Goal: Task Accomplishment & Management: Manage account settings

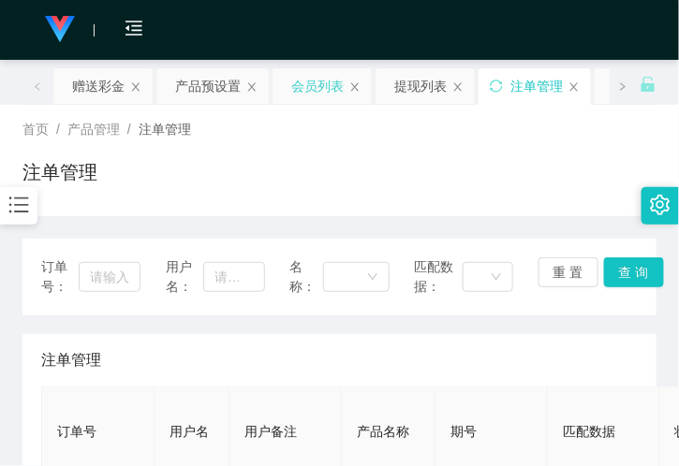
click at [310, 88] on div "会员列表" at bounding box center [317, 86] width 52 height 36
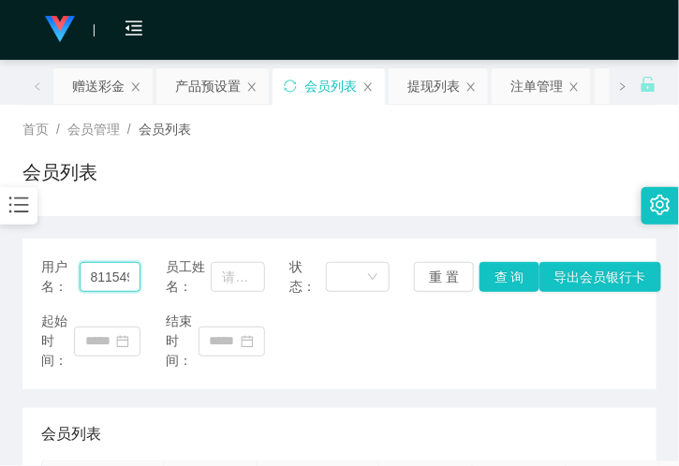
click at [114, 266] on input "8115499" at bounding box center [111, 277] width 62 height 30
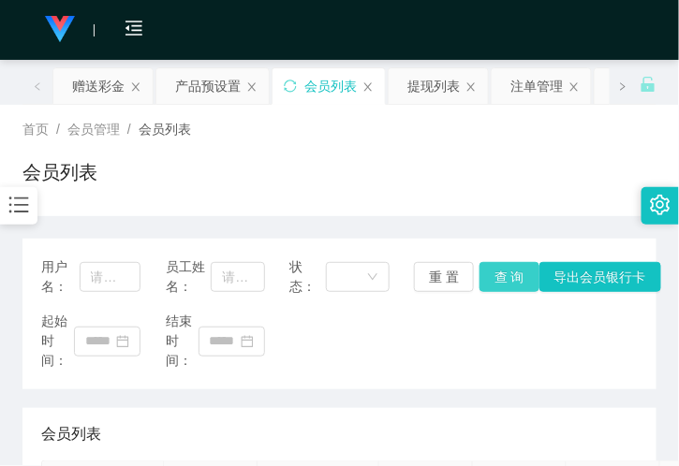
click at [509, 286] on button "查 询" at bounding box center [509, 277] width 60 height 30
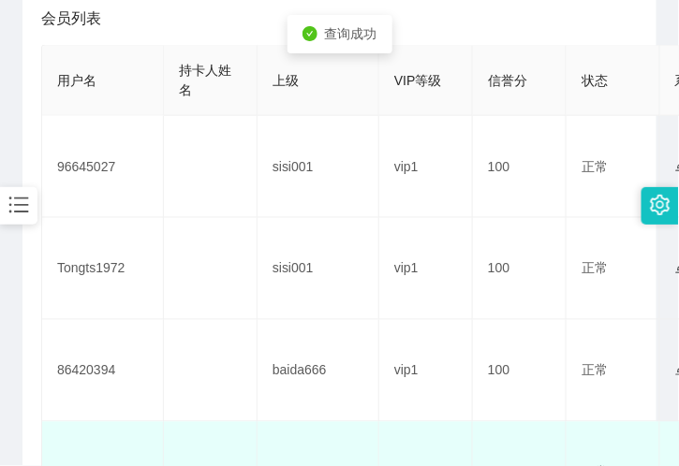
scroll to position [624, 0]
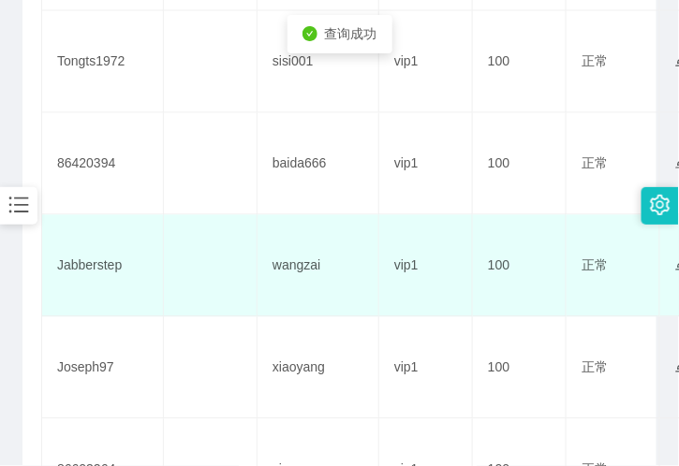
click at [112, 268] on td "Jabberstep" at bounding box center [103, 265] width 122 height 102
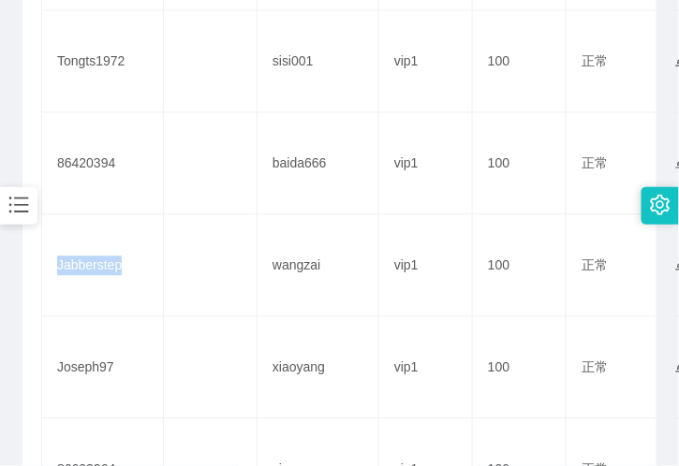
copy td "Jabberstep"
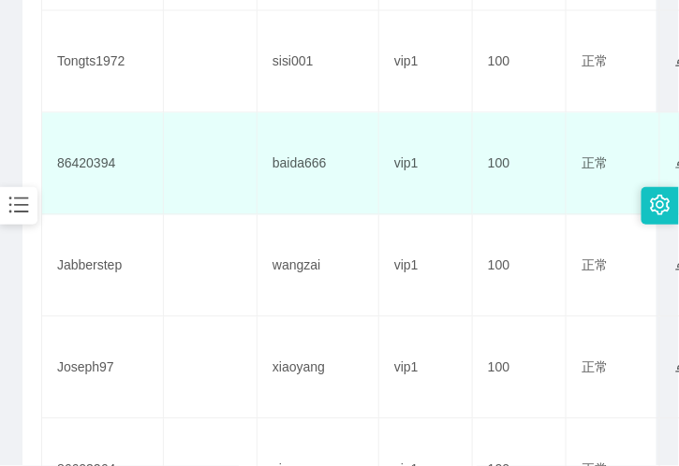
click at [225, 131] on td at bounding box center [211, 163] width 94 height 102
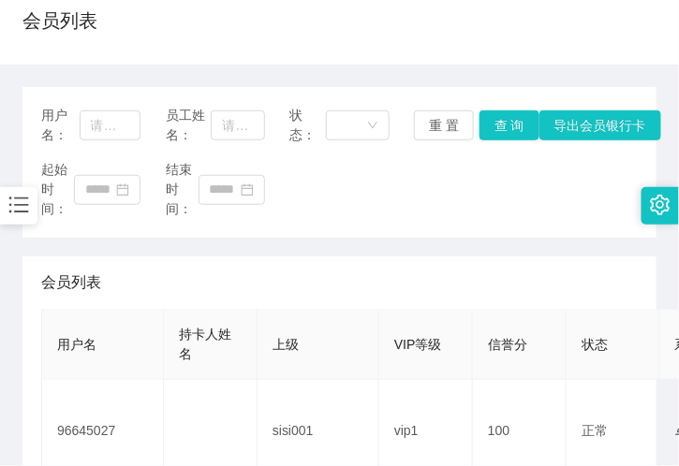
scroll to position [0, 0]
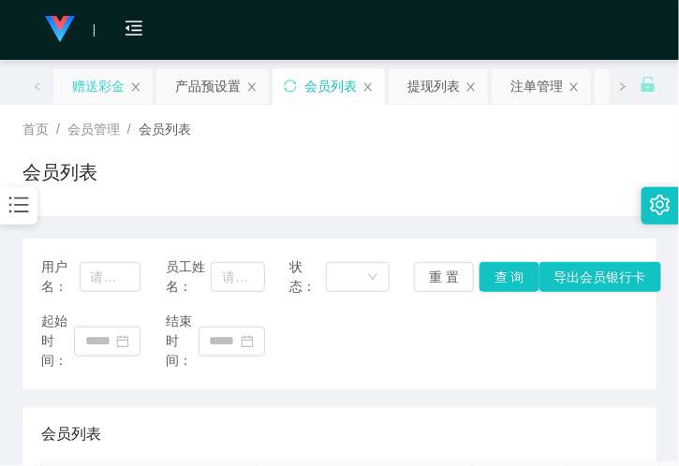
click at [104, 90] on div "赠送彩金" at bounding box center [98, 86] width 52 height 36
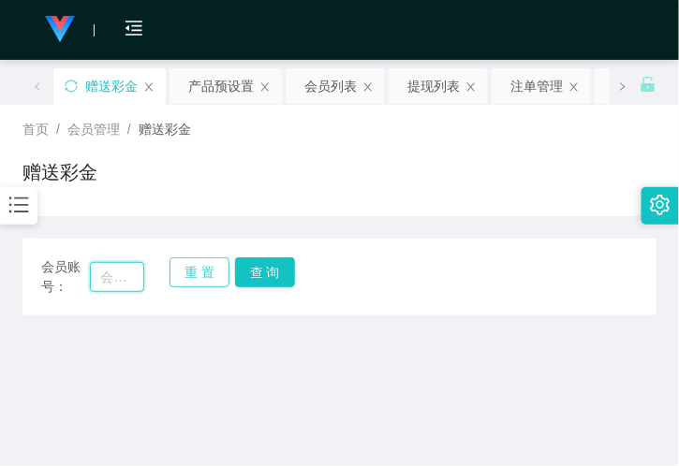
drag, startPoint x: 108, startPoint y: 273, endPoint x: 192, endPoint y: 278, distance: 84.4
click at [108, 273] on input "text" at bounding box center [117, 277] width 54 height 30
paste input "Jabberstep"
type input "Jabberstep"
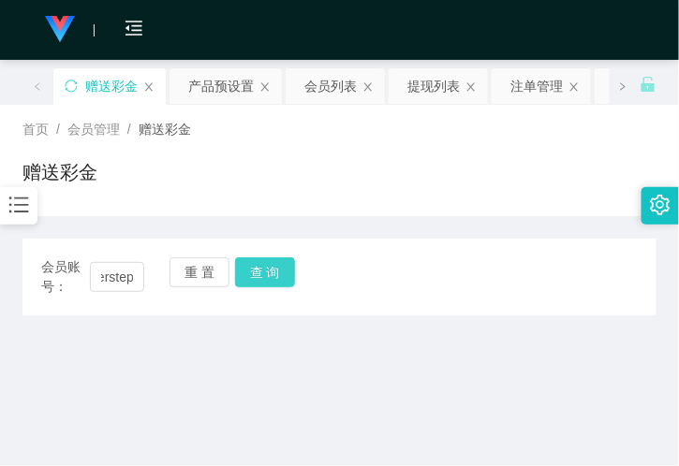
click at [269, 282] on button "查 询" at bounding box center [265, 273] width 60 height 30
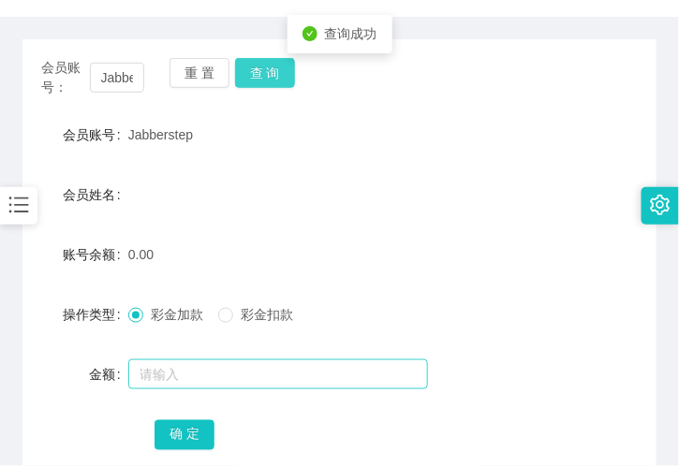
scroll to position [208, 0]
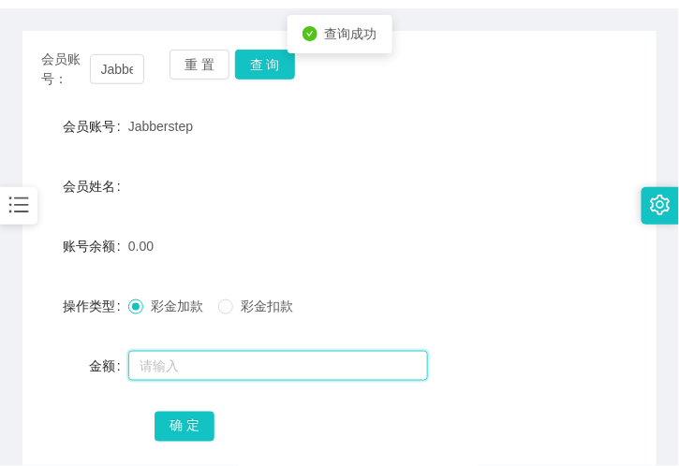
click at [200, 360] on input "text" at bounding box center [278, 366] width 300 height 30
type input "100"
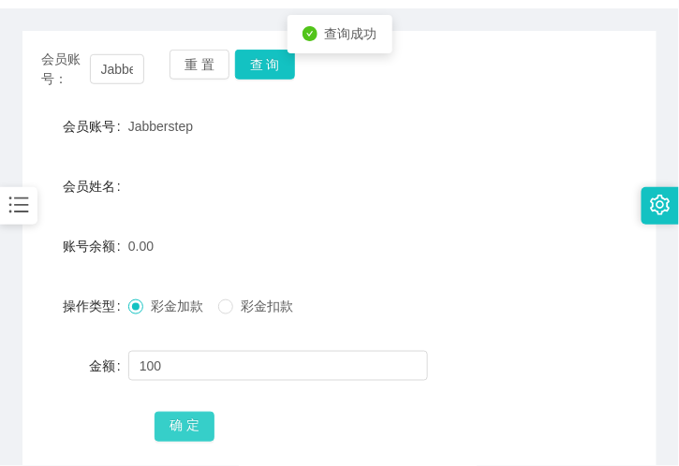
click at [174, 424] on button "确 定" at bounding box center [185, 427] width 60 height 30
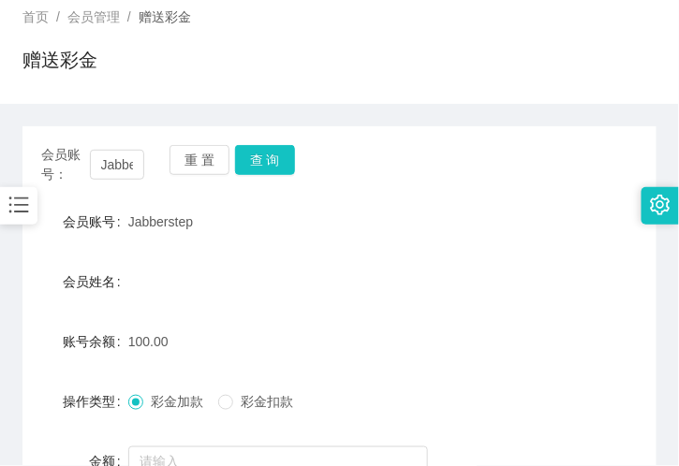
scroll to position [0, 0]
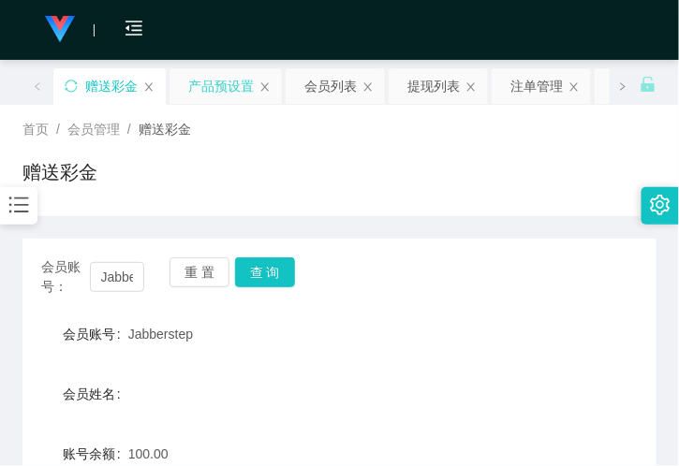
click at [228, 81] on div "产品预设置" at bounding box center [221, 86] width 66 height 36
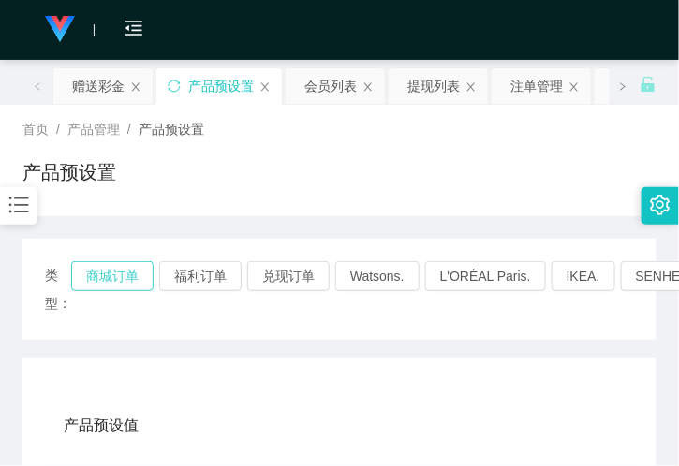
click at [122, 276] on button "商城订单" at bounding box center [112, 276] width 82 height 30
click at [537, 90] on div "注单管理" at bounding box center [536, 86] width 52 height 36
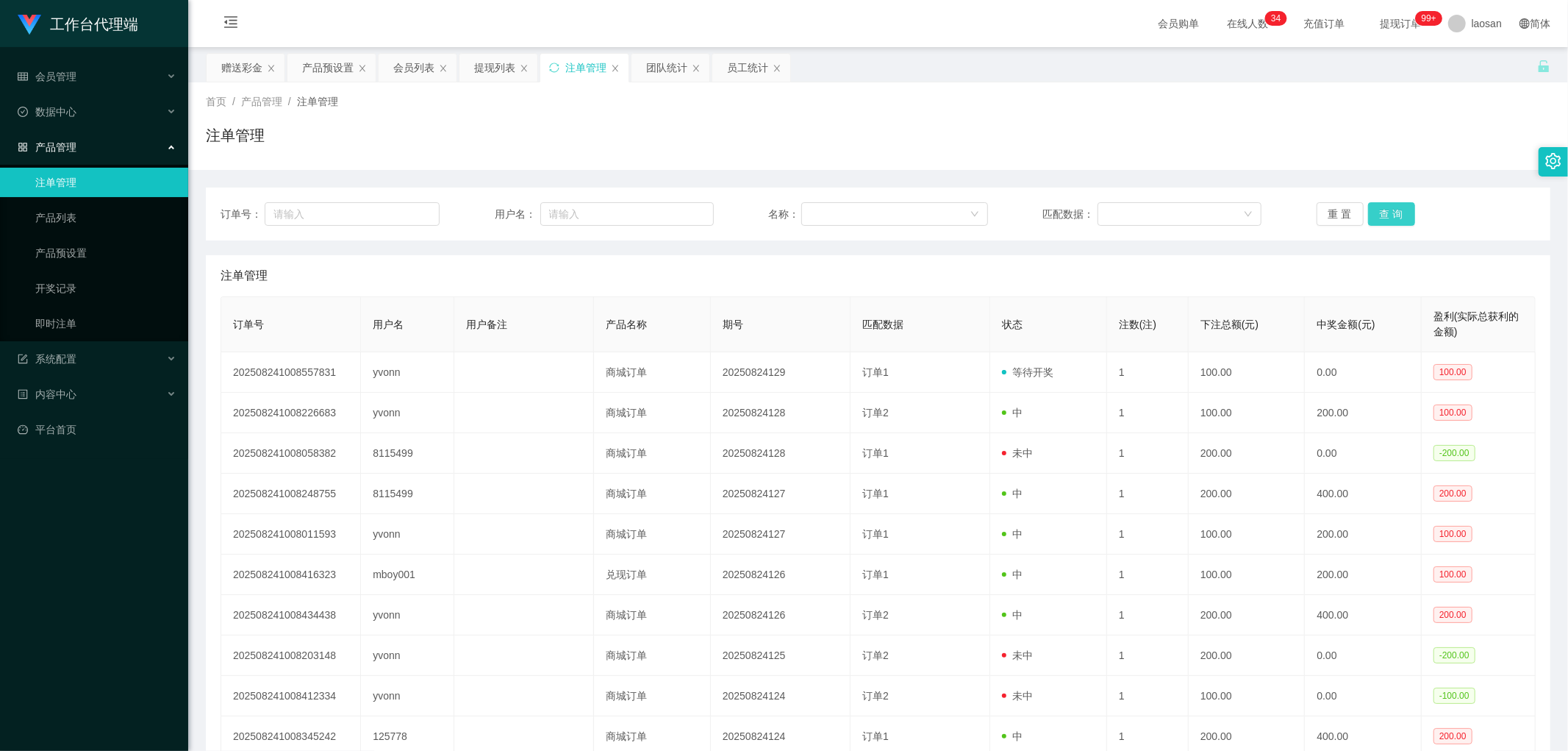
click at [532, 212] on button "查 询" at bounding box center [1392, 214] width 47 height 24
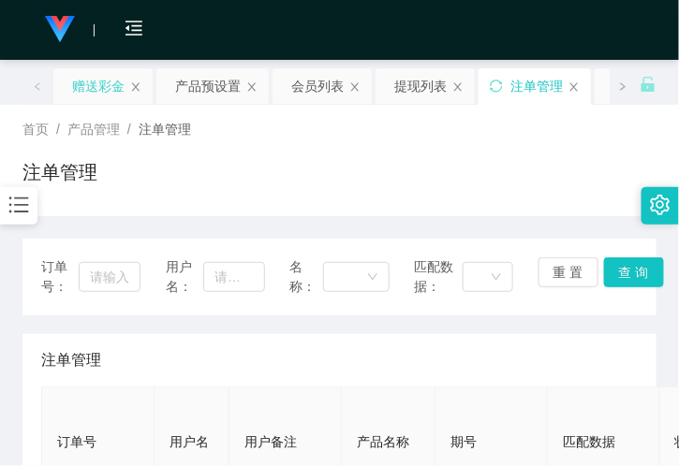
click at [81, 89] on div "赠送彩金" at bounding box center [98, 86] width 52 height 36
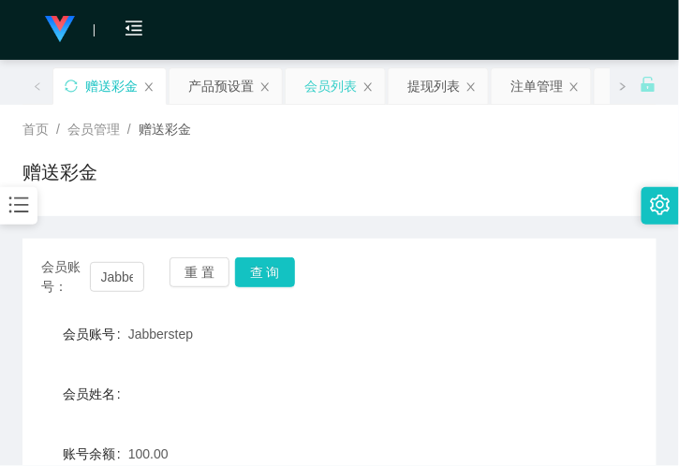
click at [334, 78] on div "会员列表" at bounding box center [330, 86] width 52 height 36
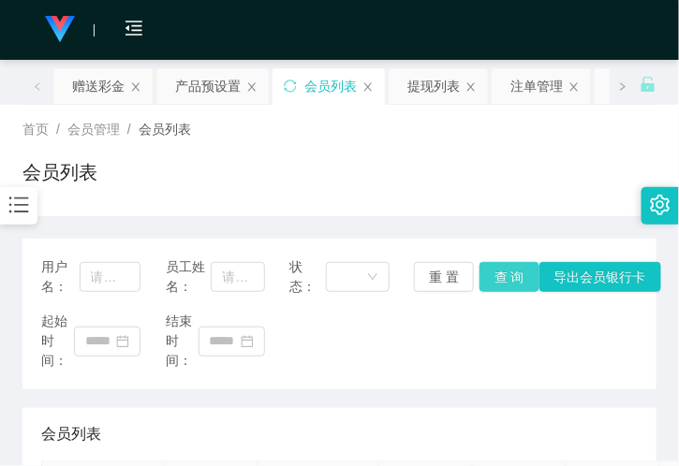
click at [498, 269] on button "查 询" at bounding box center [509, 277] width 60 height 30
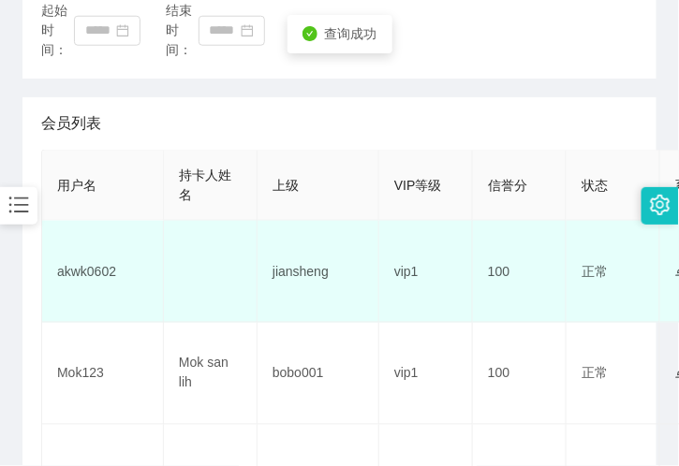
scroll to position [312, 0]
click at [91, 278] on td "akwk0602" at bounding box center [103, 271] width 122 height 102
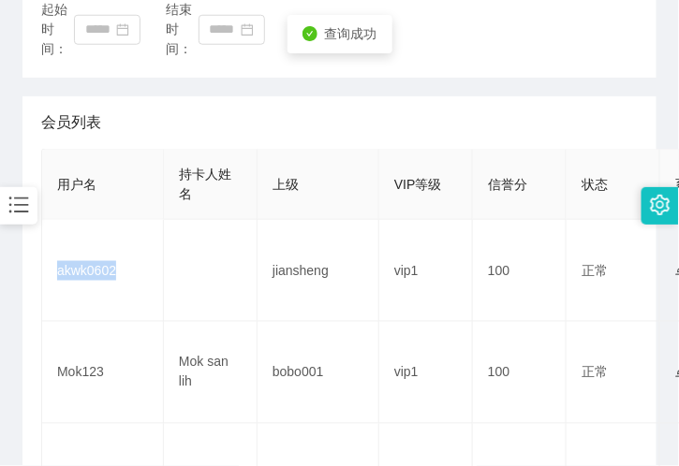
copy td "akwk0602"
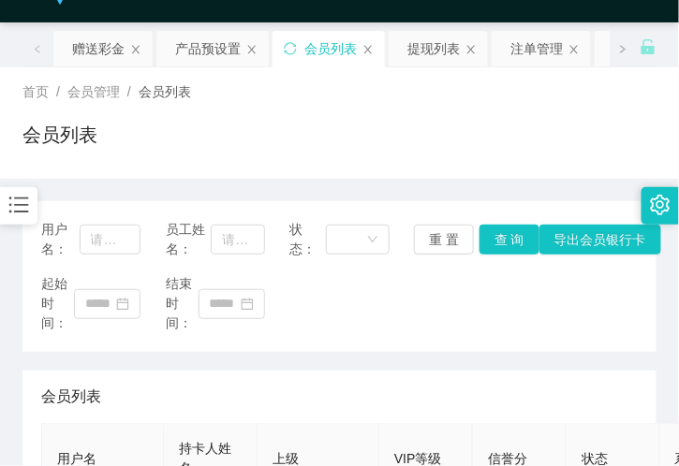
scroll to position [0, 0]
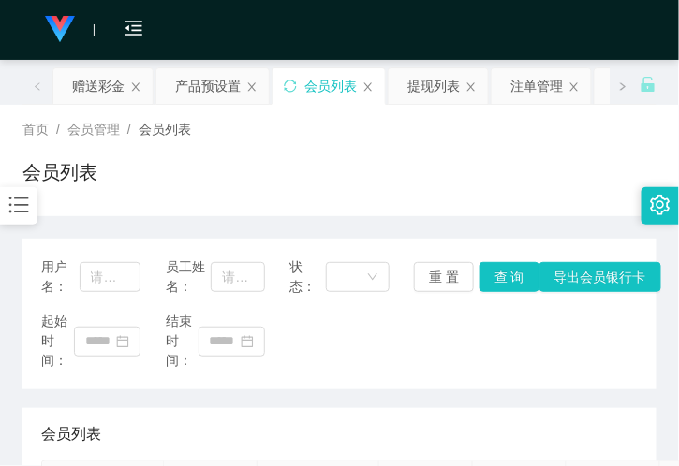
click at [109, 106] on div "首页 / 会员管理 / 会员列表 / 会员列表" at bounding box center [339, 160] width 679 height 111
drag, startPoint x: 109, startPoint y: 95, endPoint x: 106, endPoint y: 110, distance: 16.2
click at [108, 95] on div "赠送彩金" at bounding box center [98, 86] width 52 height 36
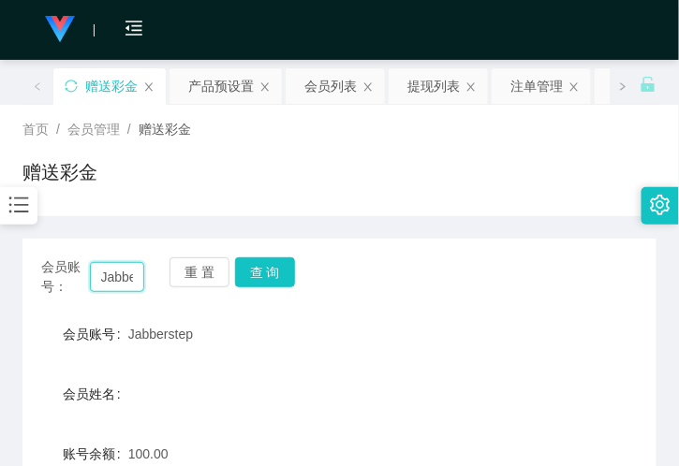
click at [123, 284] on input "Jabberstep" at bounding box center [117, 277] width 54 height 30
paste input "akwk0602"
type input "akwk0602"
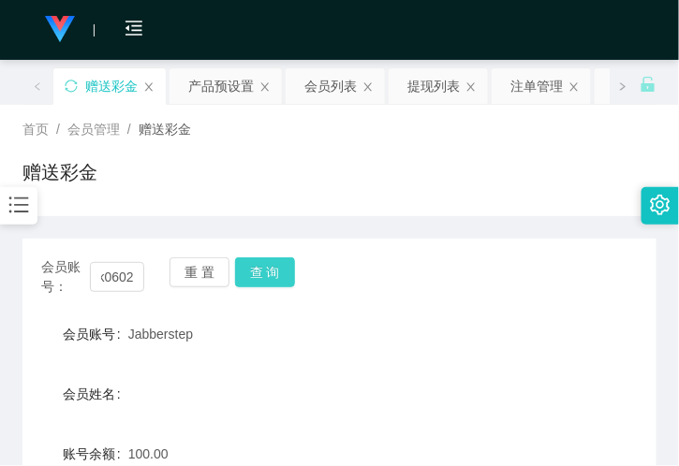
click at [286, 259] on button "查 询" at bounding box center [265, 273] width 60 height 30
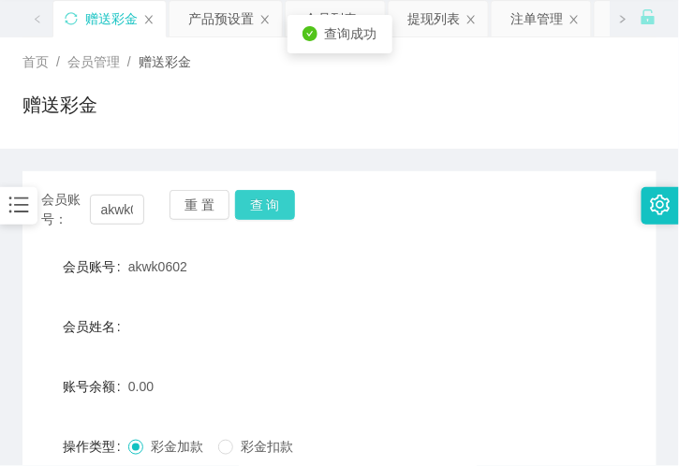
scroll to position [208, 0]
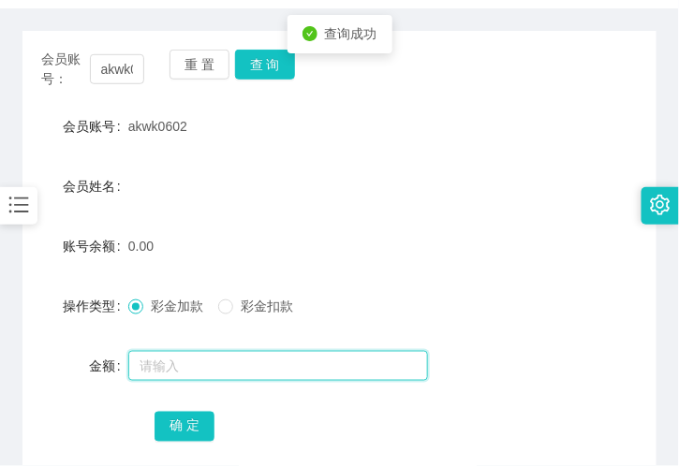
click at [235, 365] on input "text" at bounding box center [278, 366] width 300 height 30
type input "100"
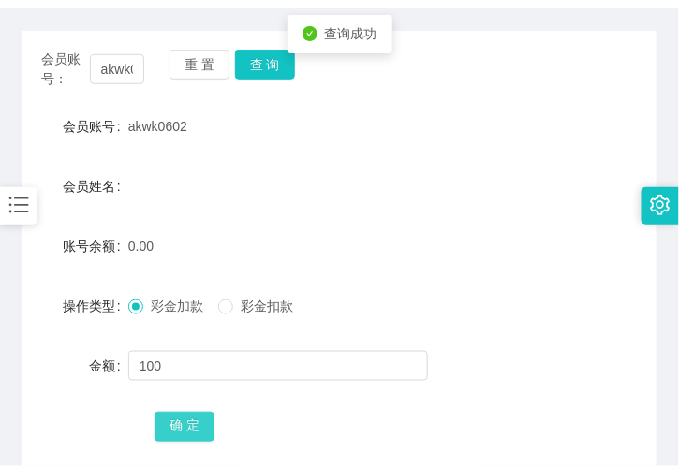
click at [184, 418] on button "确 定" at bounding box center [185, 427] width 60 height 30
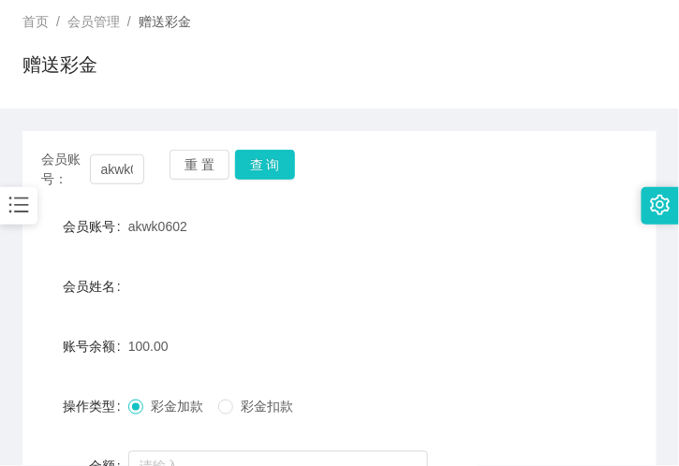
scroll to position [0, 0]
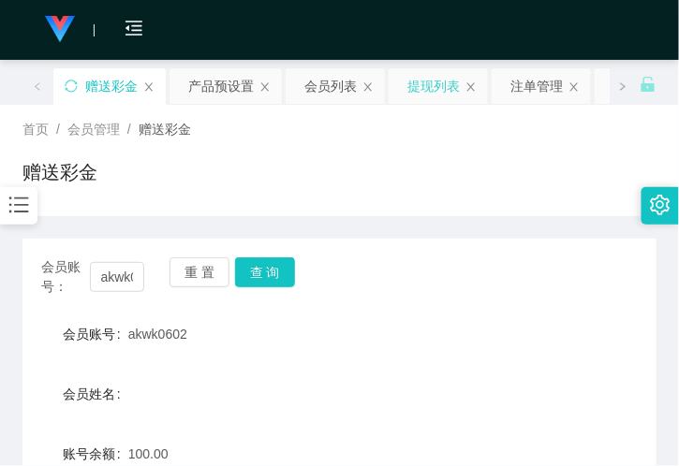
click at [425, 89] on div "提现列表" at bounding box center [433, 86] width 52 height 36
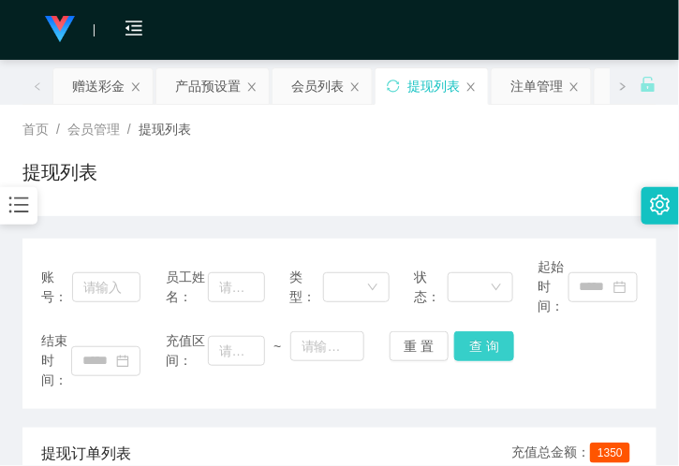
click at [483, 351] on button "查 询" at bounding box center [484, 346] width 60 height 30
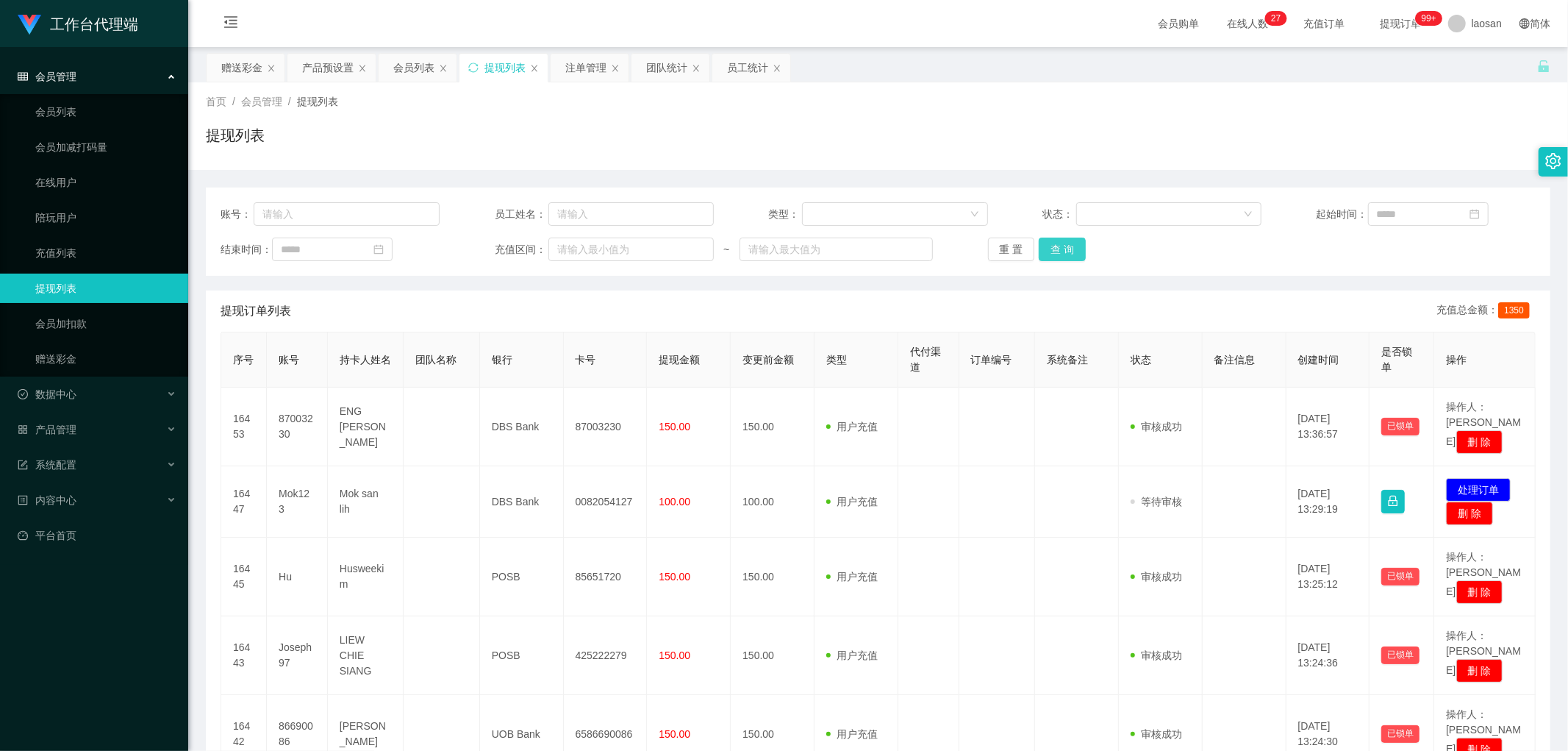
click at [532, 240] on button "查 询" at bounding box center [1062, 249] width 47 height 24
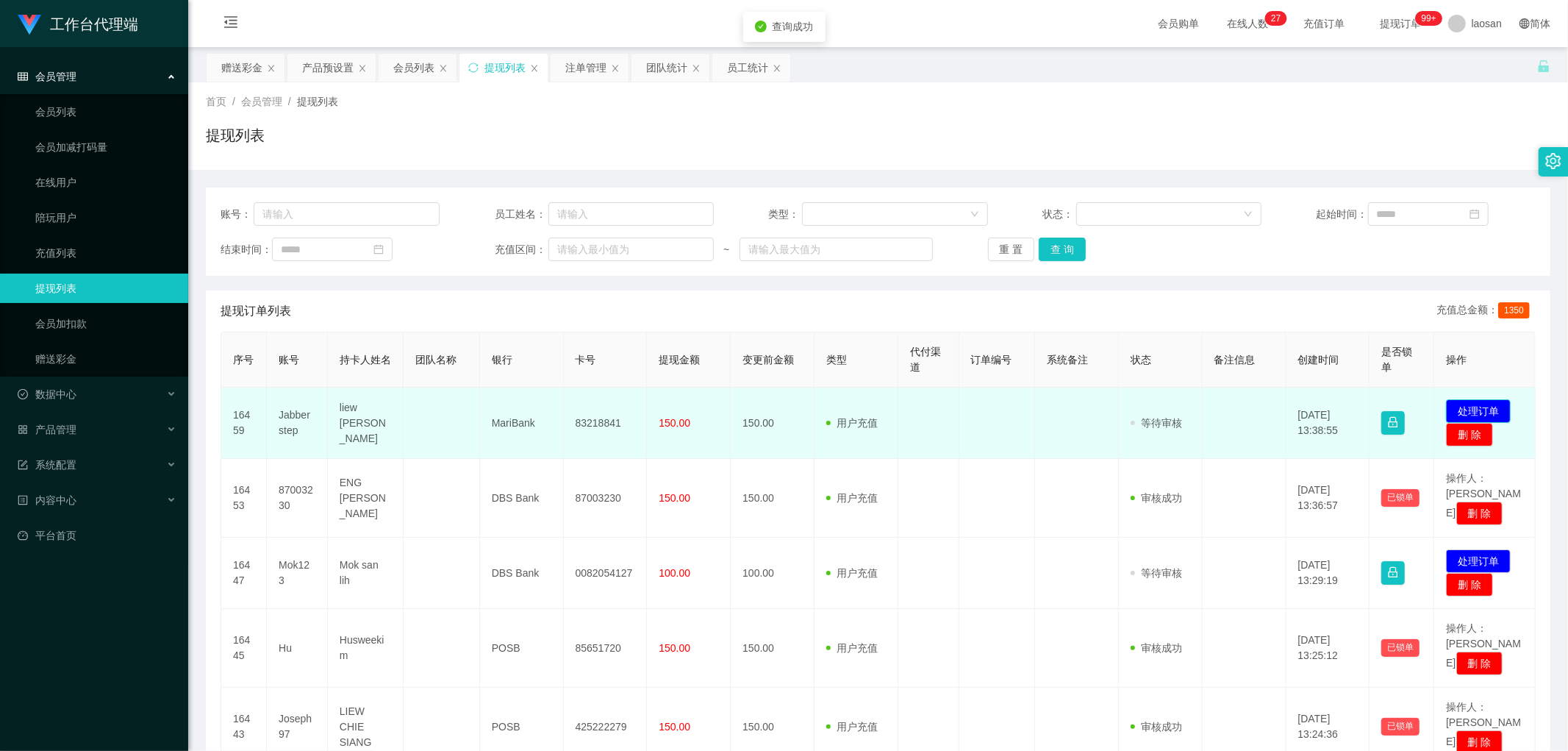
click at [532, 365] on button "处理订单" at bounding box center [1478, 411] width 64 height 24
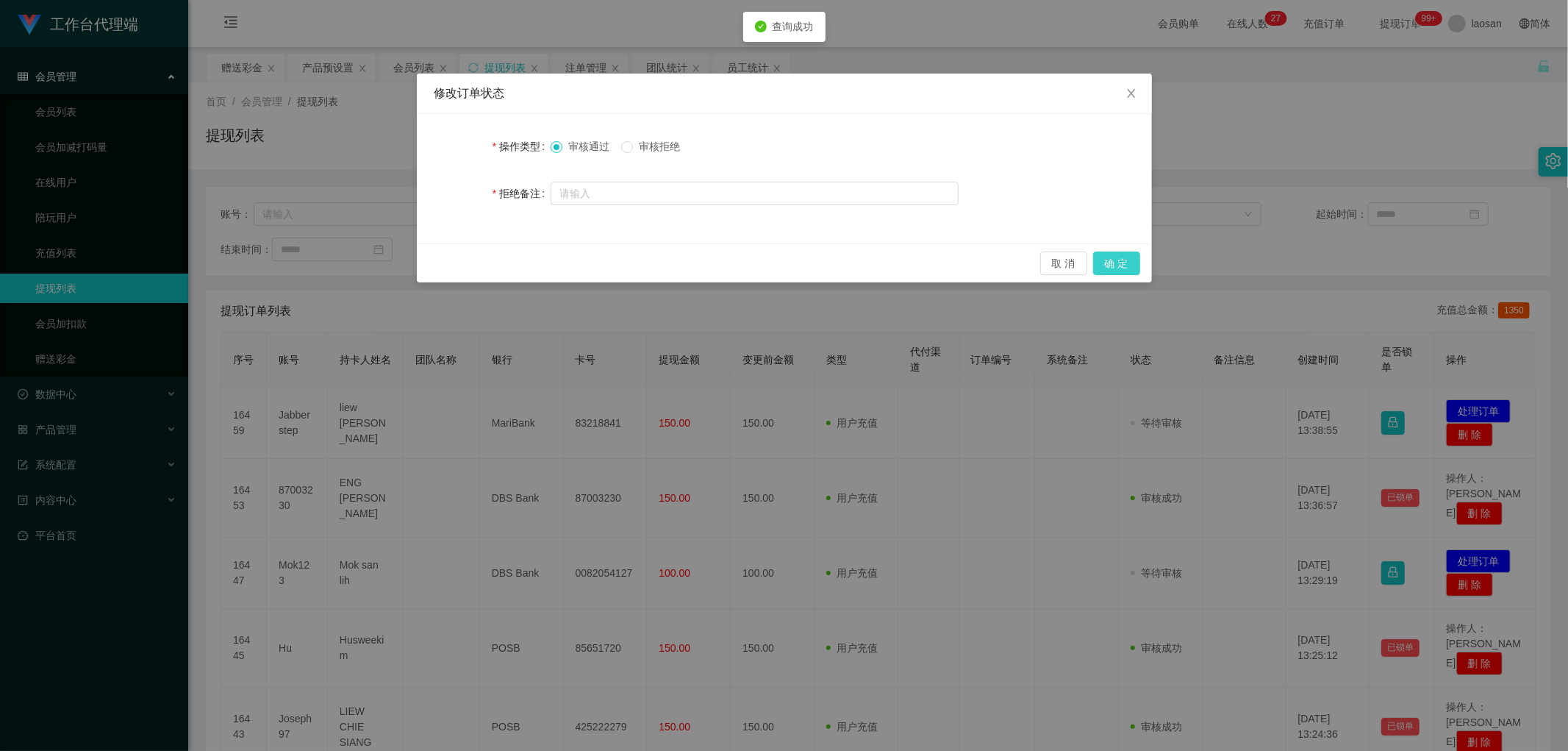
click at [532, 262] on button "确 定" at bounding box center [1117, 263] width 47 height 24
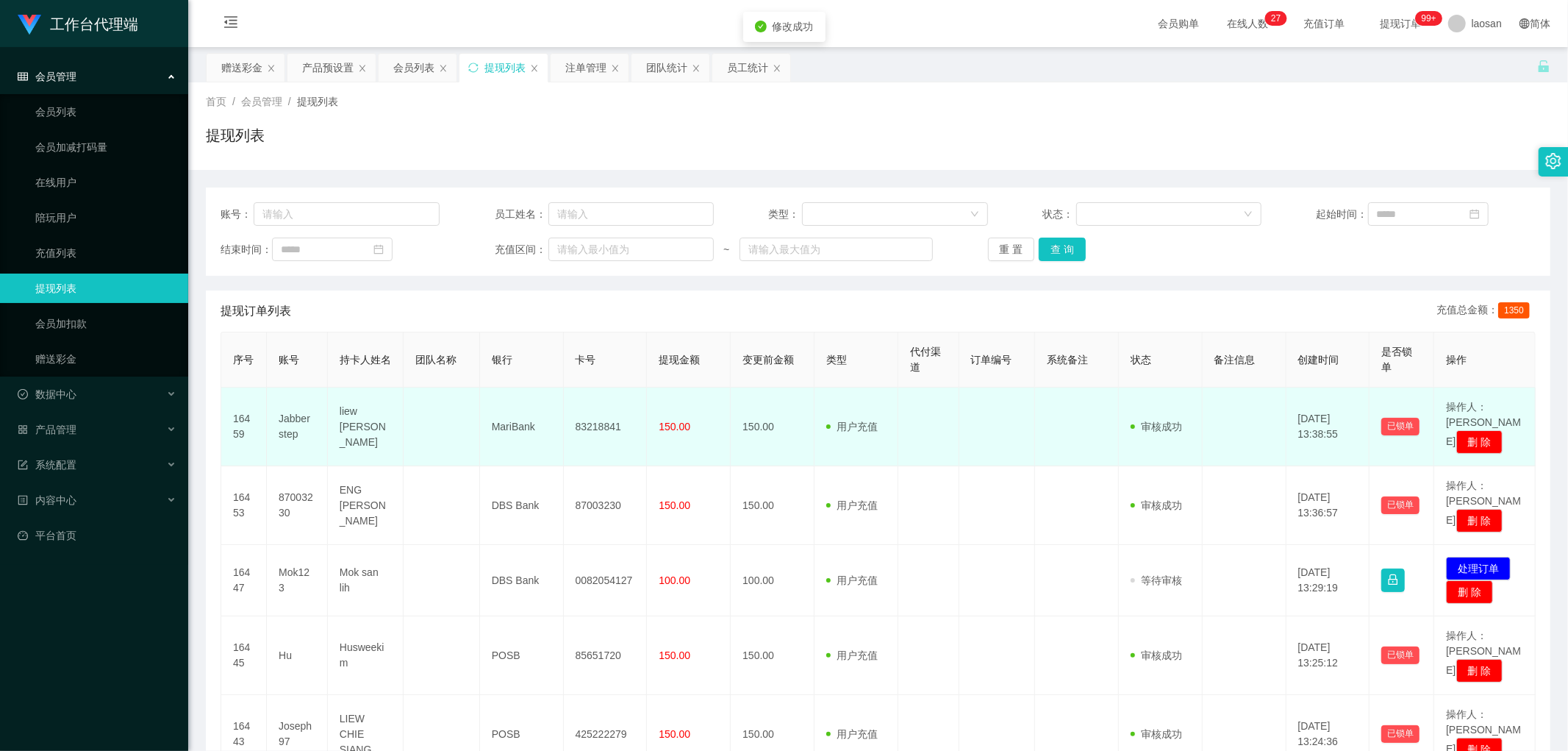
click at [532, 365] on td "83218841" at bounding box center [605, 427] width 84 height 79
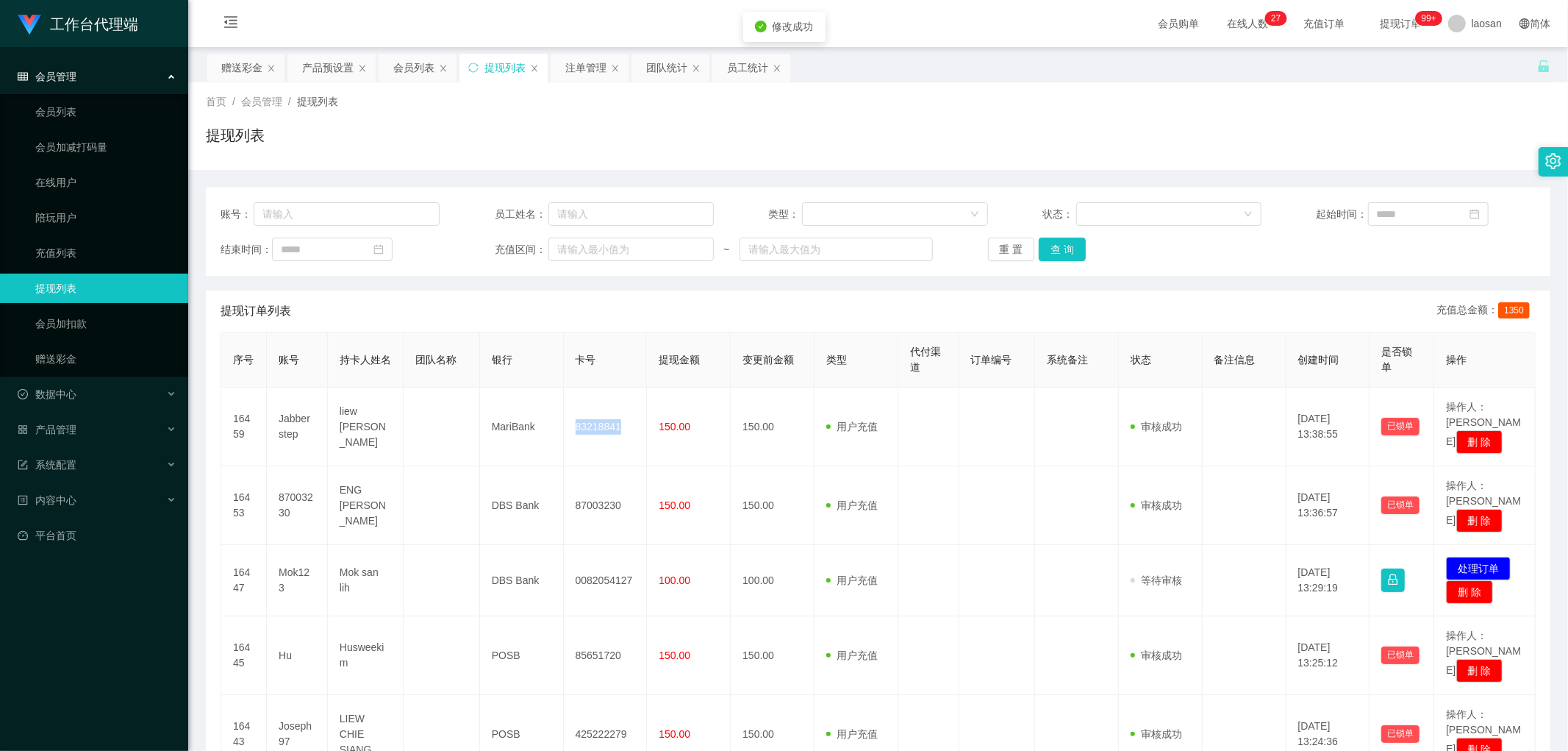
copy td "83218841"
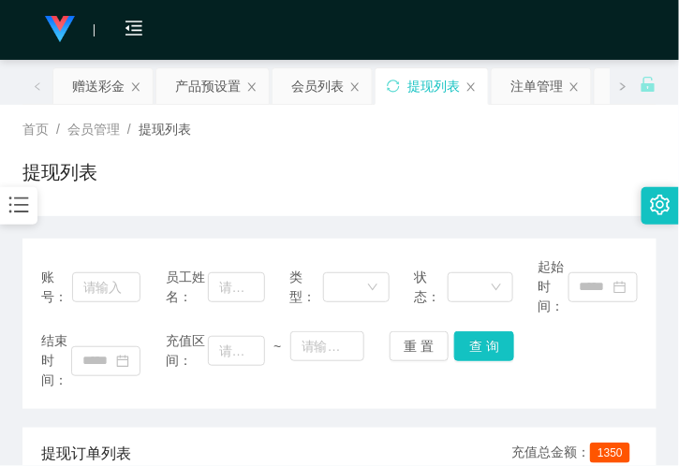
click at [163, 204] on div "首页 / 会员管理 / 提现列表 / 提现列表" at bounding box center [339, 160] width 679 height 111
click at [220, 85] on div "产品预设置" at bounding box center [208, 86] width 66 height 36
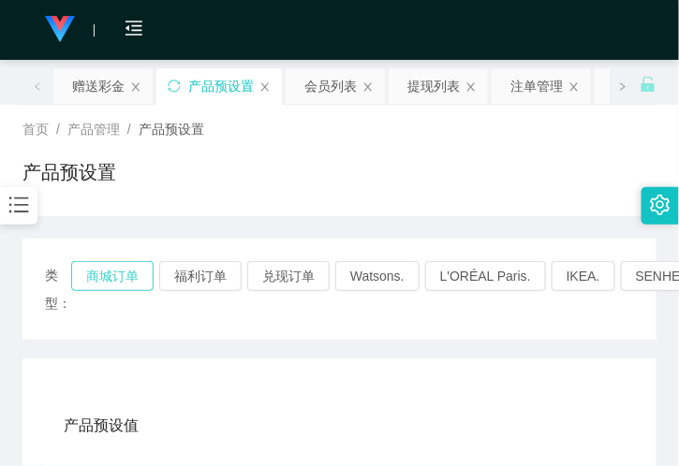
click at [127, 269] on button "商城订单" at bounding box center [112, 276] width 82 height 30
click at [97, 100] on div "赠送彩金" at bounding box center [98, 86] width 52 height 36
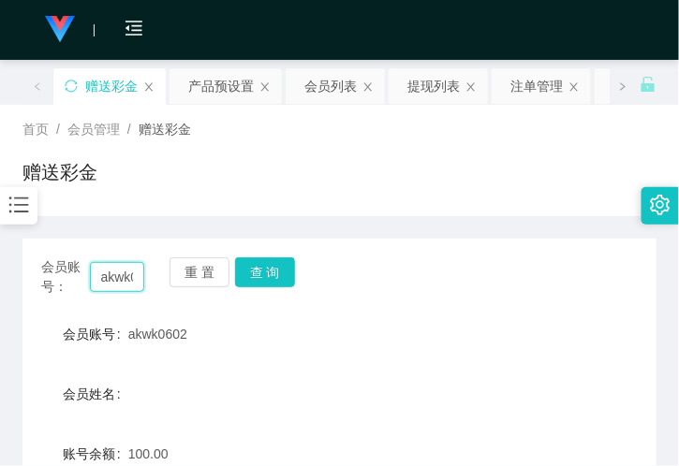
click at [116, 264] on input "akwk0602" at bounding box center [117, 277] width 54 height 30
click at [273, 268] on button "查 询" at bounding box center [265, 273] width 60 height 30
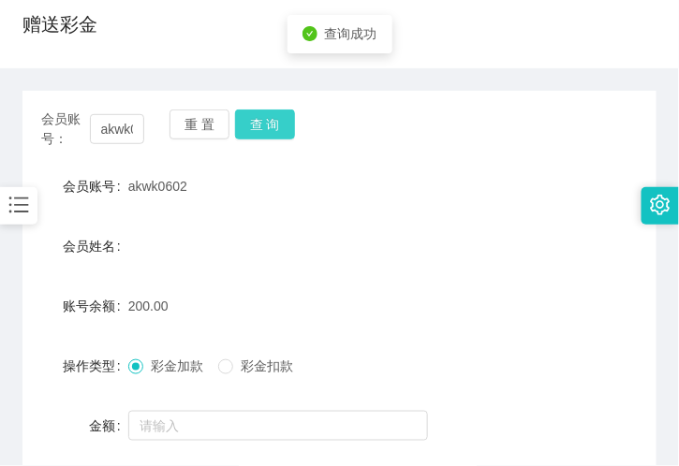
scroll to position [312, 0]
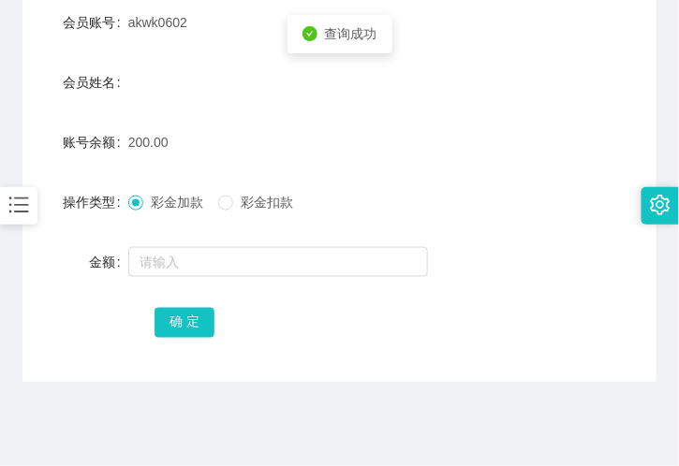
click at [239, 203] on span "彩金扣款" at bounding box center [266, 202] width 67 height 15
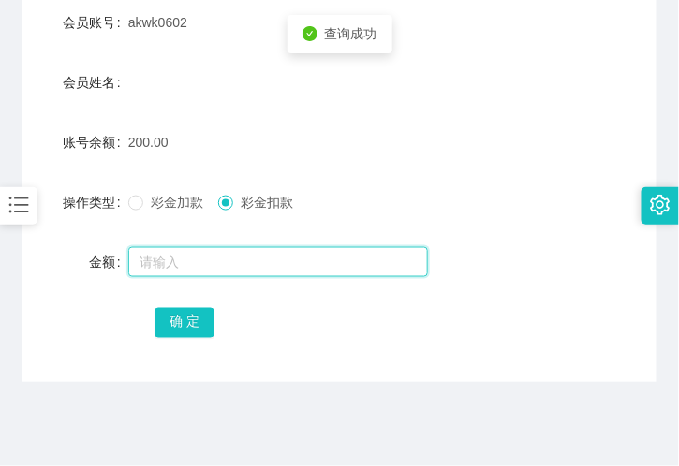
drag, startPoint x: 221, startPoint y: 256, endPoint x: 219, endPoint y: 266, distance: 10.5
click at [220, 259] on input "text" at bounding box center [278, 262] width 300 height 30
type input "50"
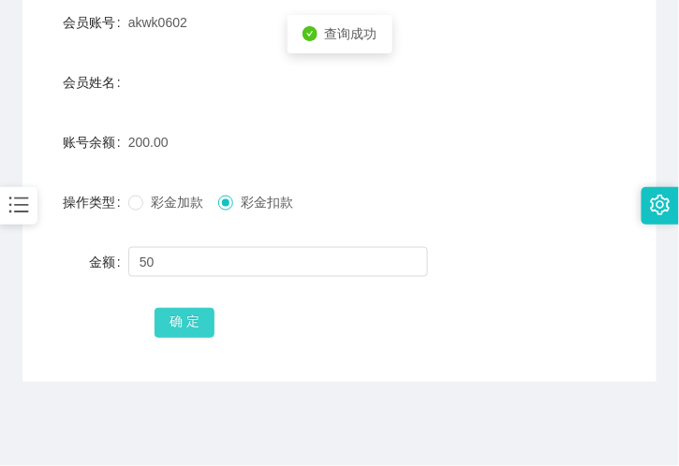
click at [190, 326] on button "确 定" at bounding box center [185, 323] width 60 height 30
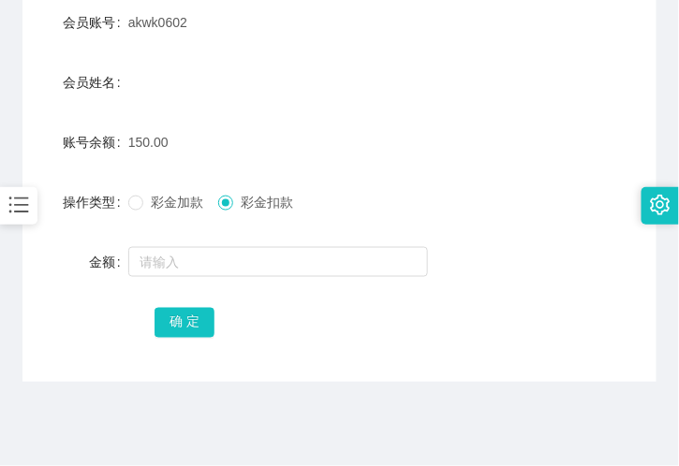
click at [199, 52] on form "会员账号 akwk0602 会员姓名 账号余额 150.00 操作类型 彩金加款 彩金扣款 金额 确 定" at bounding box center [339, 172] width 634 height 337
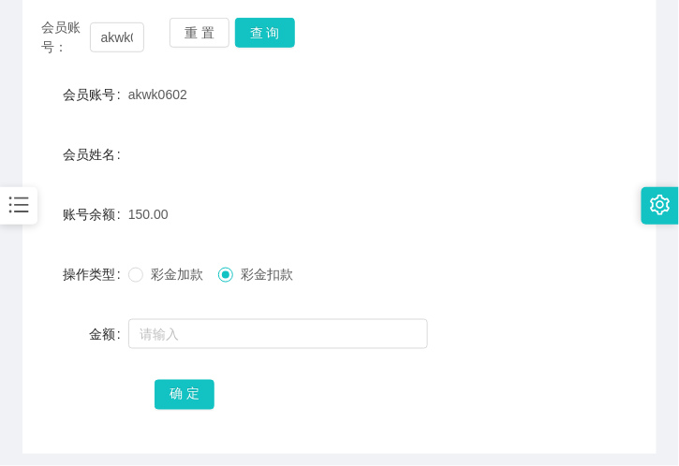
scroll to position [208, 0]
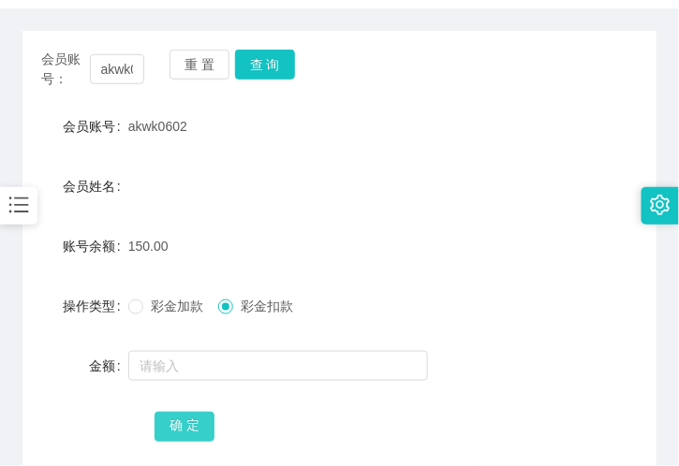
click at [192, 424] on button "确 定" at bounding box center [185, 427] width 60 height 30
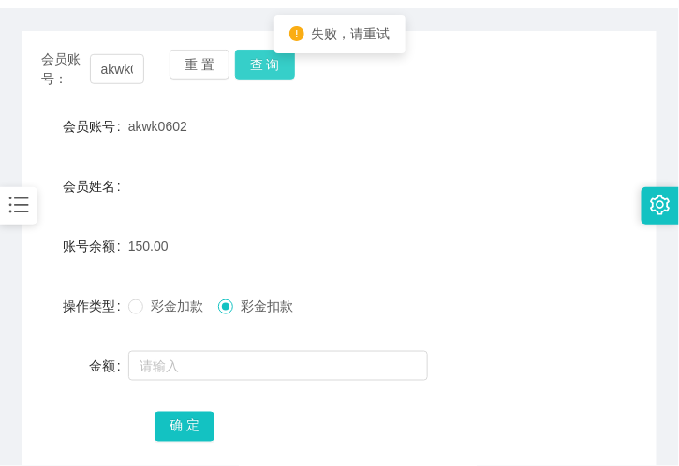
click at [242, 53] on button "查 询" at bounding box center [265, 65] width 60 height 30
click at [263, 64] on div "重 置 查 询" at bounding box center [220, 69] width 103 height 39
click at [263, 64] on button "查 询" at bounding box center [265, 65] width 60 height 30
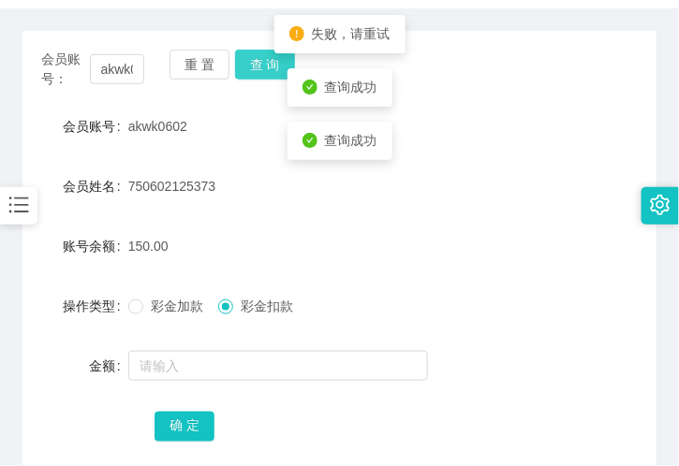
click at [254, 72] on button "查 询" at bounding box center [265, 65] width 60 height 30
click at [258, 66] on button "查 询" at bounding box center [265, 65] width 60 height 30
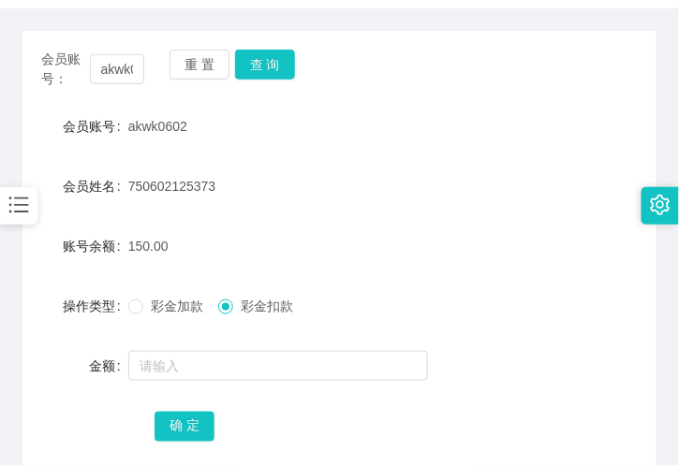
click at [406, 243] on div "150.00" at bounding box center [313, 246] width 370 height 37
click at [309, 145] on form "会员账号 akwk0602 会员姓名 750602125373 账号余额 150.00 操作类型 彩金加款 彩金扣款 金额 确 定" at bounding box center [339, 276] width 634 height 337
click at [256, 58] on button "查 询" at bounding box center [265, 65] width 60 height 30
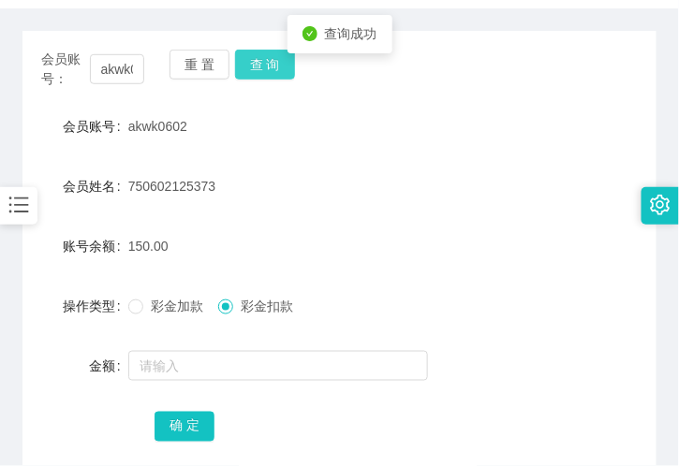
click at [259, 59] on button "查 询" at bounding box center [265, 65] width 60 height 30
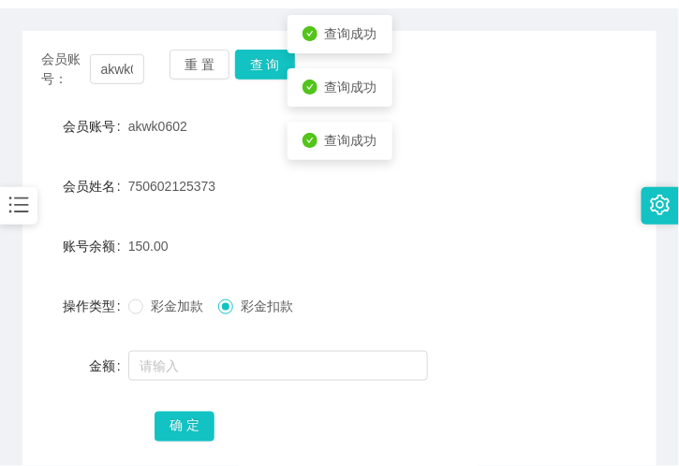
click at [357, 165] on form "会员账号 akwk0602 会员姓名 750602125373 账号余额 150.00 操作类型 彩金加款 彩金扣款 金额 确 定" at bounding box center [339, 276] width 634 height 337
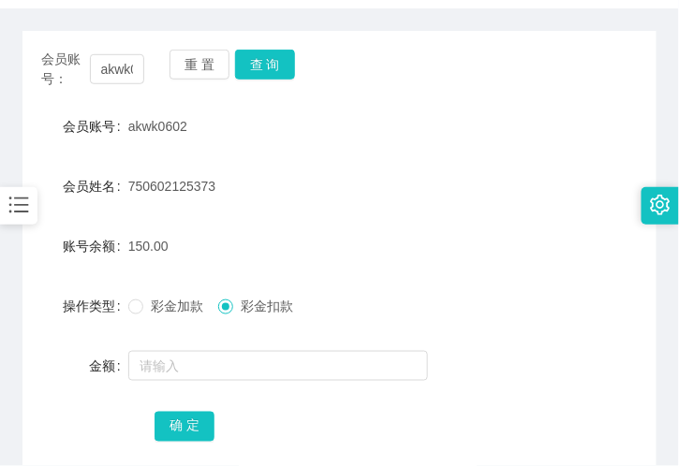
click at [560, 306] on div "操作类型 彩金加款 彩金扣款" at bounding box center [339, 305] width 634 height 37
click at [275, 56] on button "查 询" at bounding box center [265, 65] width 60 height 30
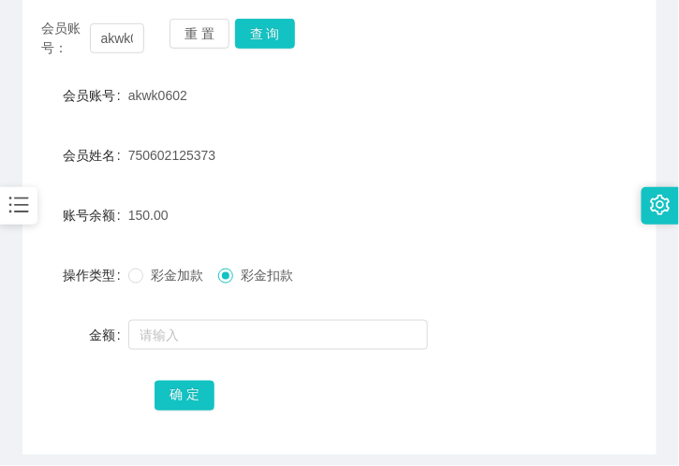
scroll to position [104, 0]
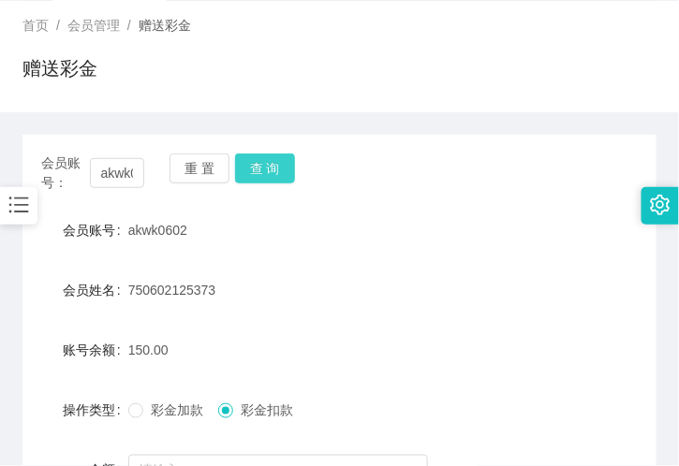
click at [285, 171] on button "查 询" at bounding box center [265, 169] width 60 height 30
click at [276, 161] on button "查 询" at bounding box center [265, 169] width 60 height 30
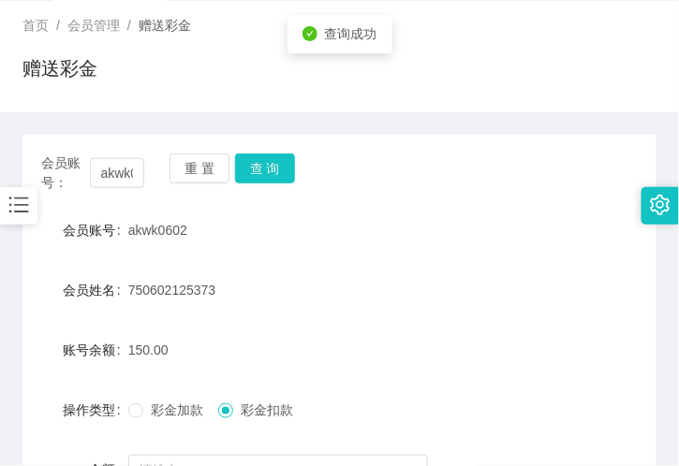
click at [162, 412] on span "彩金加款" at bounding box center [176, 410] width 67 height 15
click at [262, 171] on button "查 询" at bounding box center [265, 169] width 60 height 30
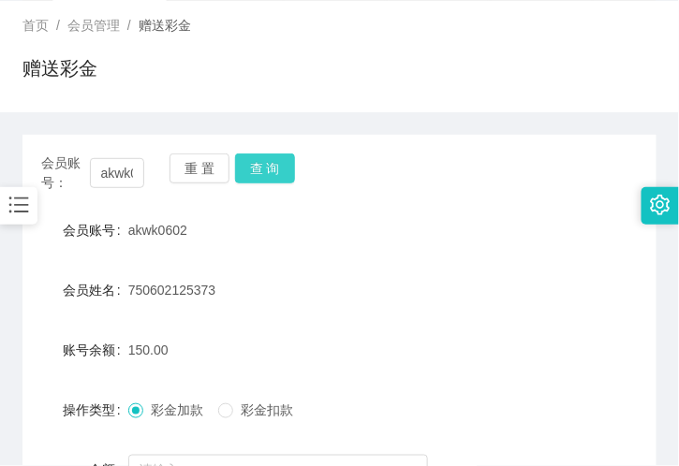
click at [264, 171] on button "查 询" at bounding box center [265, 169] width 60 height 30
click at [273, 154] on button "查 询" at bounding box center [265, 169] width 60 height 30
drag, startPoint x: 572, startPoint y: 287, endPoint x: 500, endPoint y: 277, distance: 72.8
click at [572, 287] on div "会员姓名 750602125373" at bounding box center [339, 290] width 634 height 37
click at [278, 166] on button "查 询" at bounding box center [265, 169] width 60 height 30
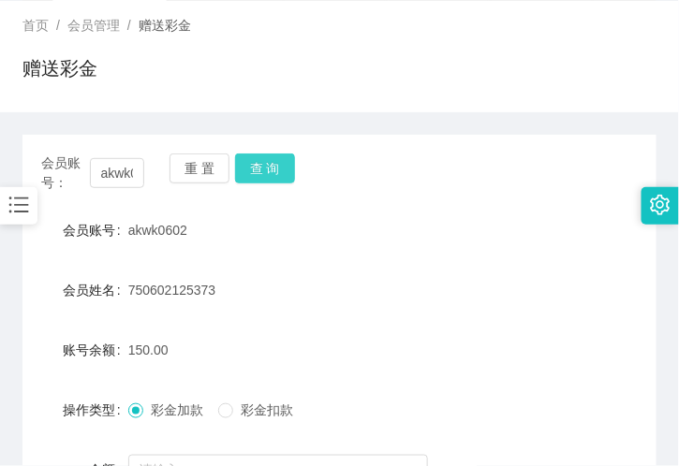
click at [275, 159] on button "查 询" at bounding box center [265, 169] width 60 height 30
click at [247, 167] on button "查 询" at bounding box center [265, 169] width 60 height 30
click at [258, 169] on button "查 询" at bounding box center [265, 169] width 60 height 30
click at [259, 169] on button "查 询" at bounding box center [265, 169] width 60 height 30
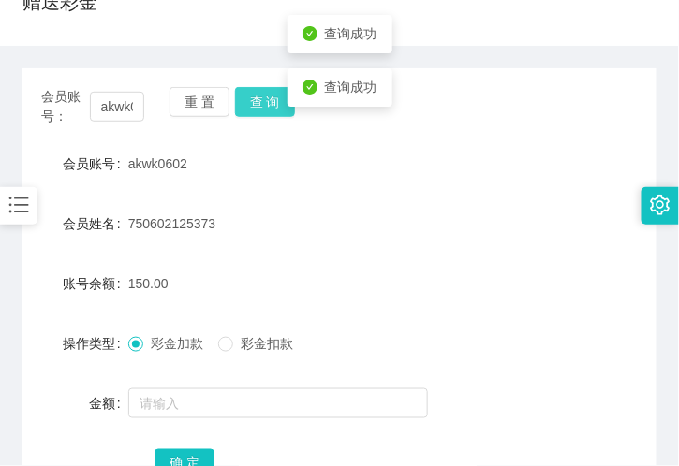
scroll to position [208, 0]
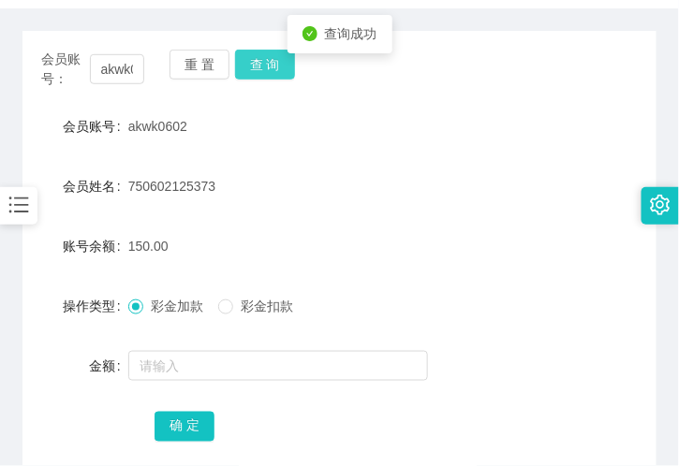
click at [245, 71] on button "查 询" at bounding box center [265, 65] width 60 height 30
click at [258, 69] on button "查 询" at bounding box center [265, 65] width 60 height 30
click at [268, 61] on button "查 询" at bounding box center [265, 65] width 60 height 30
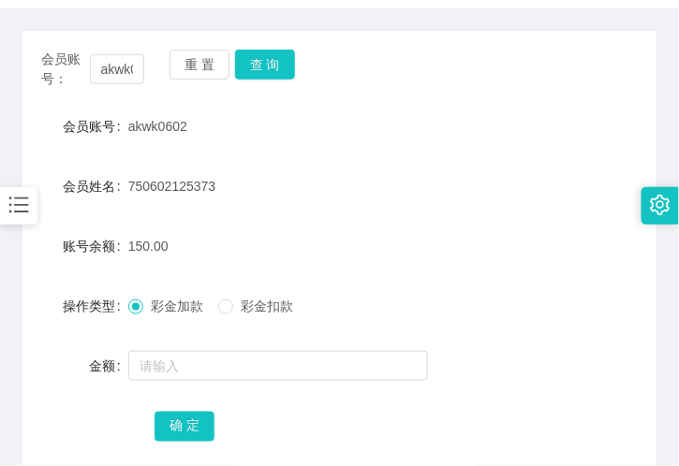
click at [267, 81] on div "重 置 查 询" at bounding box center [220, 69] width 103 height 39
click at [263, 68] on button "查 询" at bounding box center [265, 65] width 60 height 30
click at [270, 67] on button "查 询" at bounding box center [265, 65] width 60 height 30
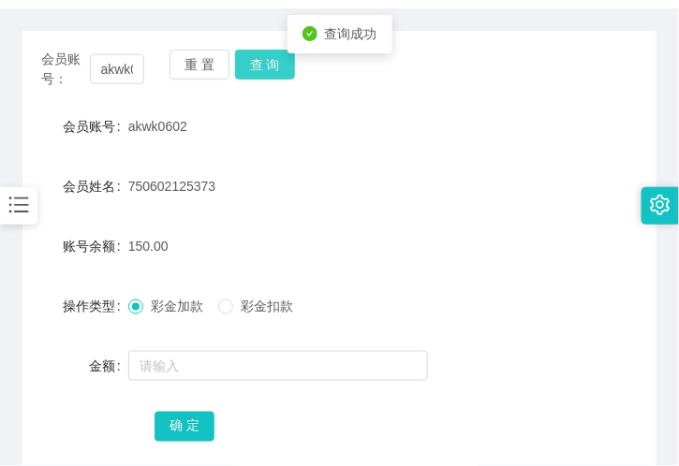
click at [268, 66] on button "查 询" at bounding box center [265, 65] width 60 height 30
click at [275, 52] on button "查 询" at bounding box center [265, 65] width 60 height 30
click at [256, 69] on button "查 询" at bounding box center [265, 65] width 60 height 30
click at [282, 72] on button "查 询" at bounding box center [265, 65] width 60 height 30
click at [273, 61] on button "查 询" at bounding box center [265, 65] width 60 height 30
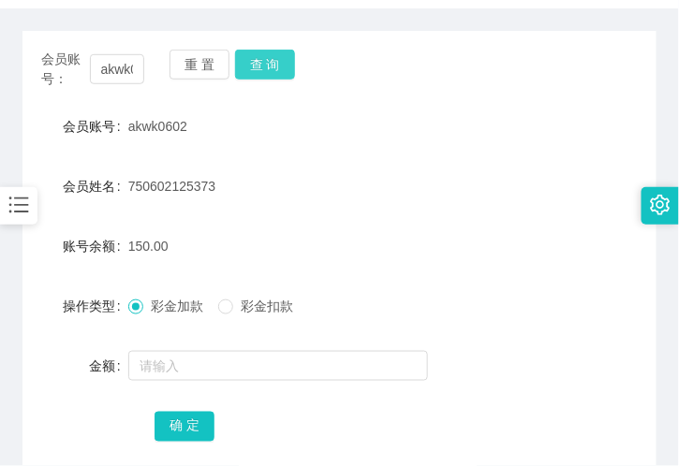
click at [276, 70] on button "查 询" at bounding box center [265, 65] width 60 height 30
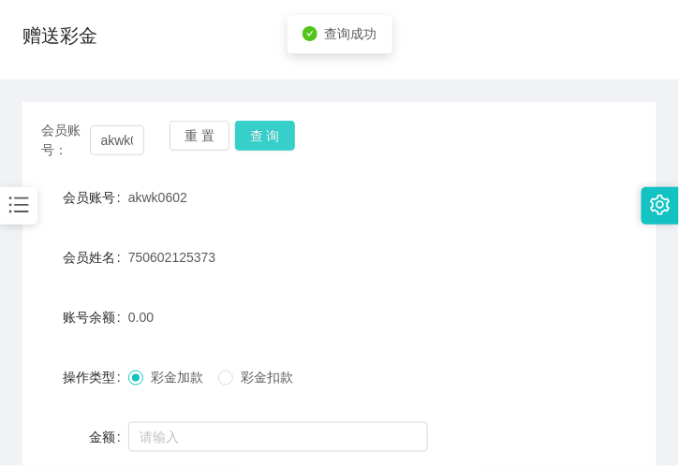
scroll to position [0, 0]
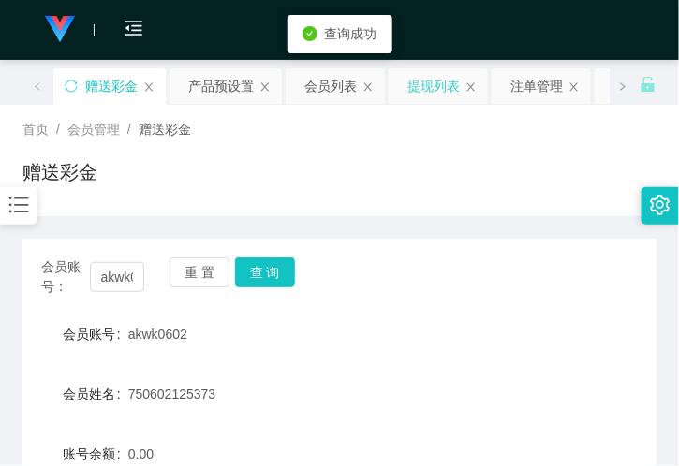
click at [410, 87] on div "提现列表" at bounding box center [433, 86] width 52 height 36
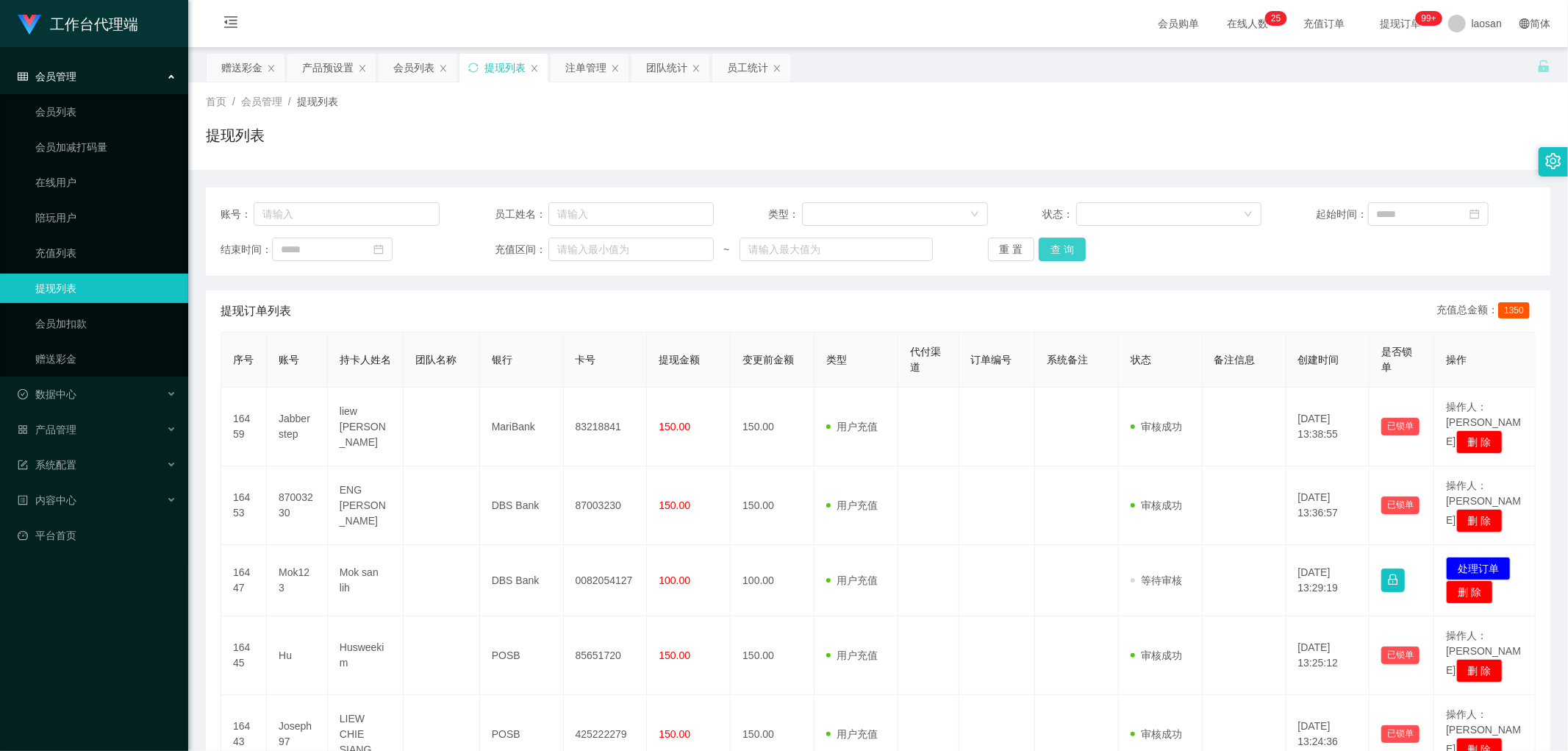
click at [532, 253] on button "查 询" at bounding box center [1062, 249] width 47 height 24
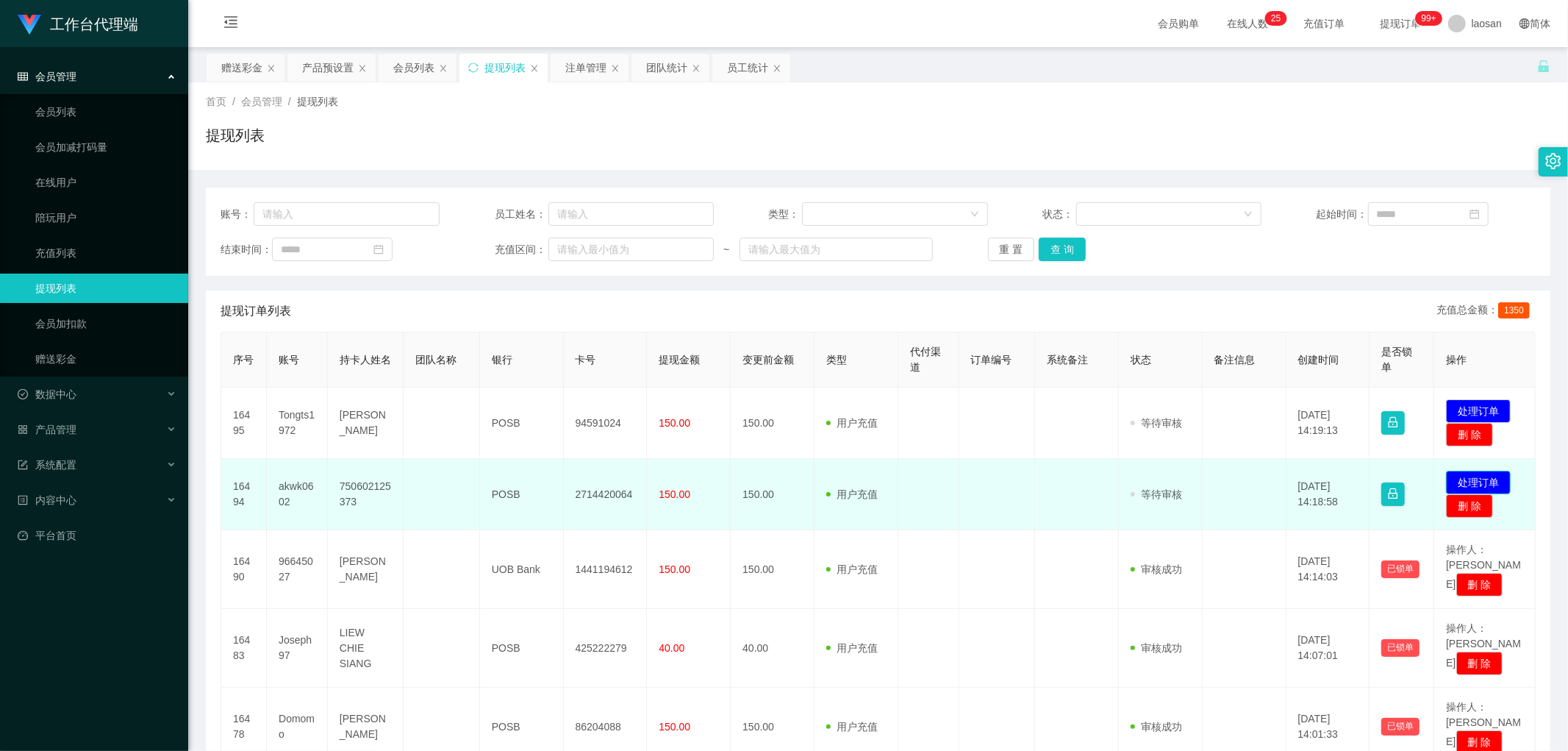
click at [532, 365] on button "处理订单" at bounding box center [1478, 482] width 64 height 24
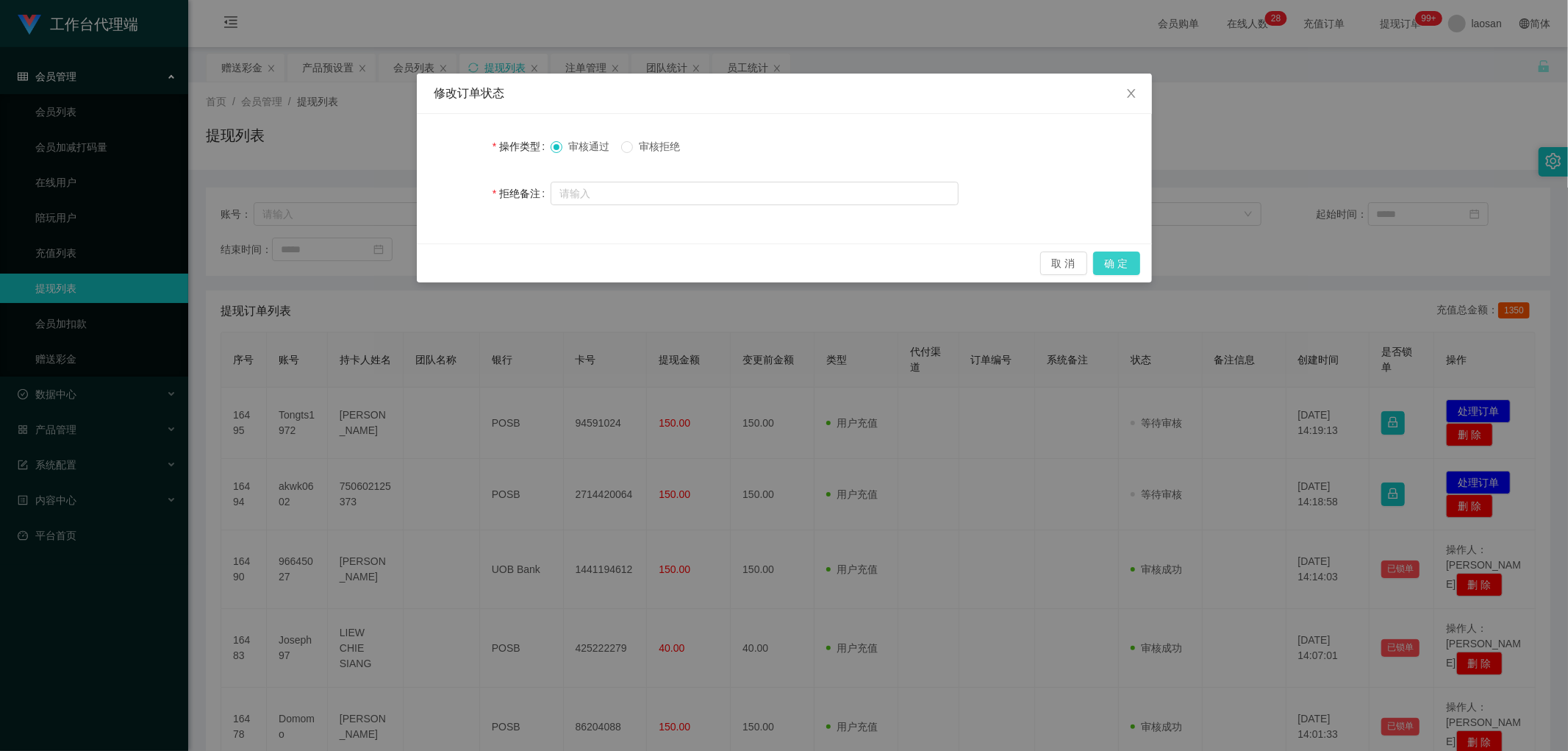
click at [532, 263] on button "确 定" at bounding box center [1117, 263] width 47 height 24
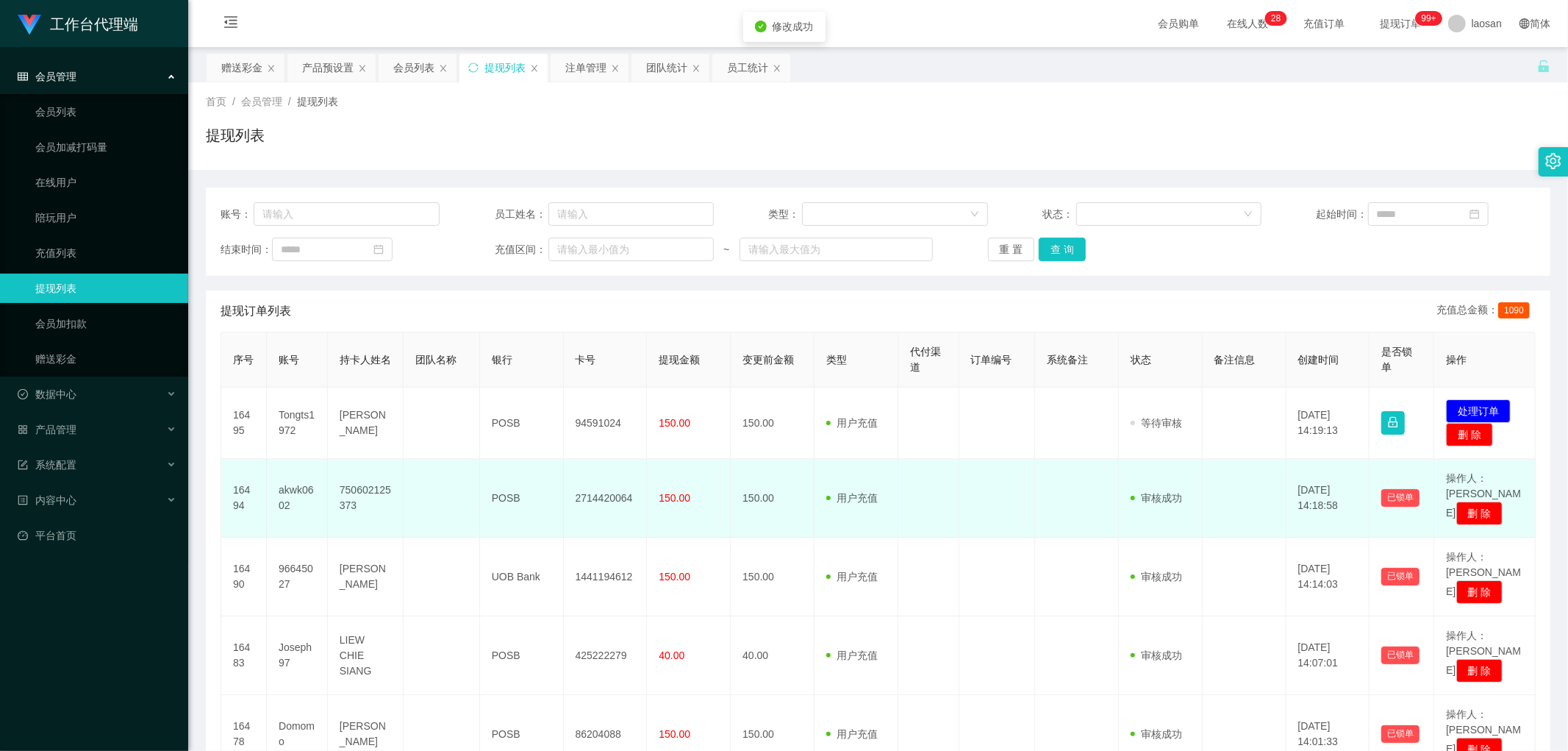
click at [532, 365] on td "2714420064" at bounding box center [605, 498] width 84 height 79
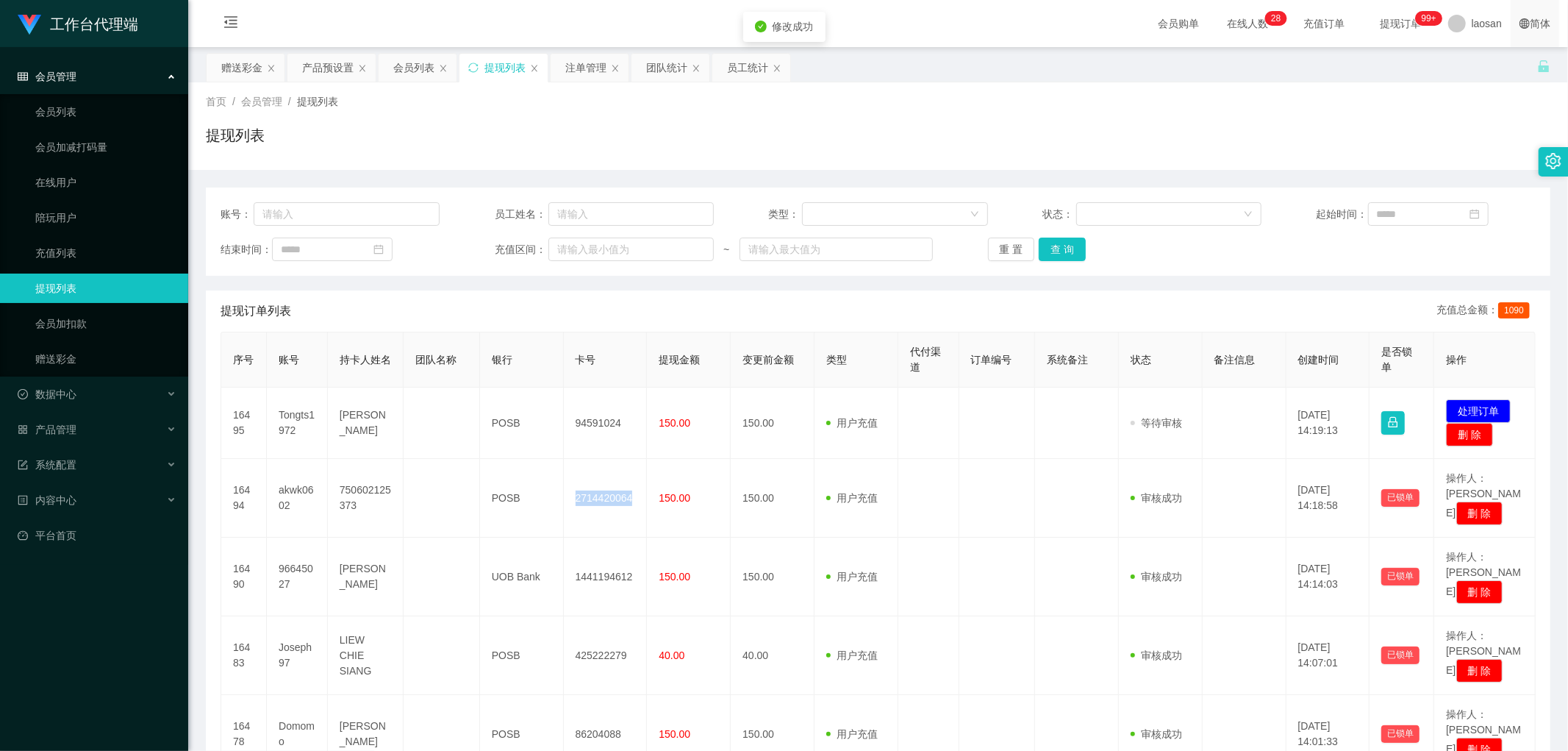
copy td "2714420064"
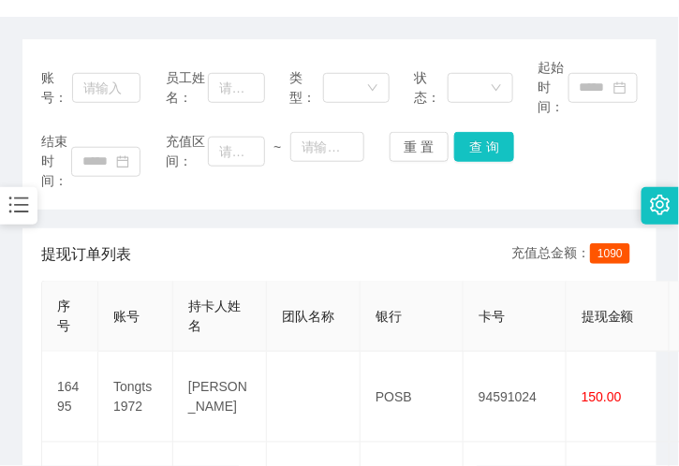
scroll to position [208, 0]
